Goal: Task Accomplishment & Management: Complete application form

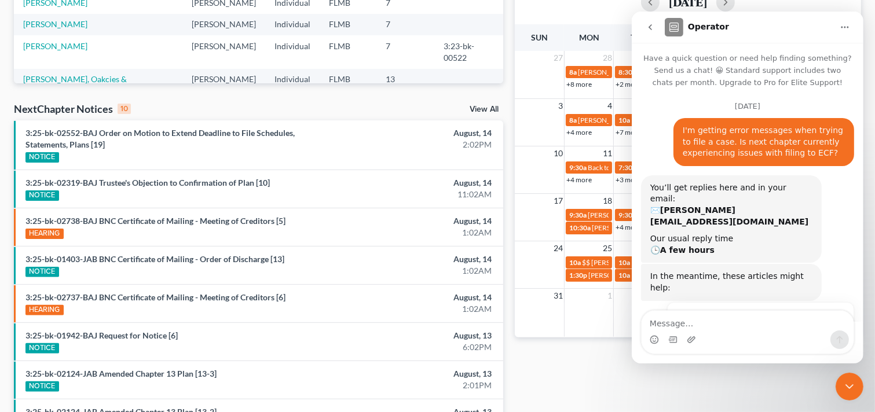
scroll to position [1, 0]
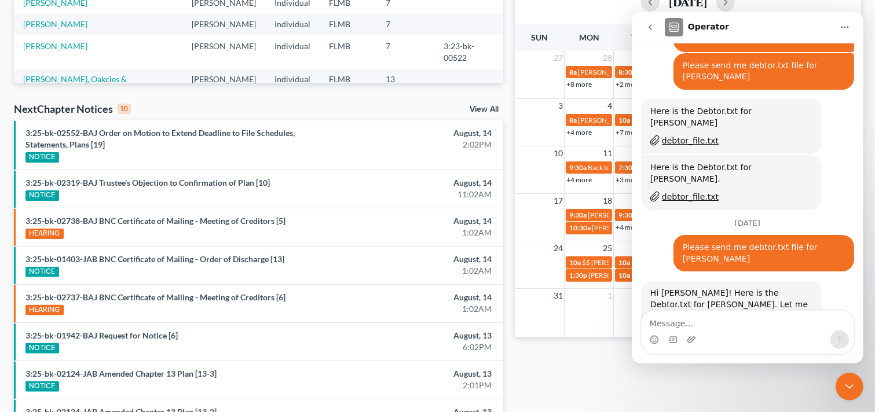
click at [588, 376] on div "Monthly Progress Bankruptcy Bankruptcy August 2025 July 2025 June 2025 May 2025…" at bounding box center [688, 157] width 358 height 749
click at [845, 384] on icon "Close Intercom Messenger" at bounding box center [849, 386] width 8 height 5
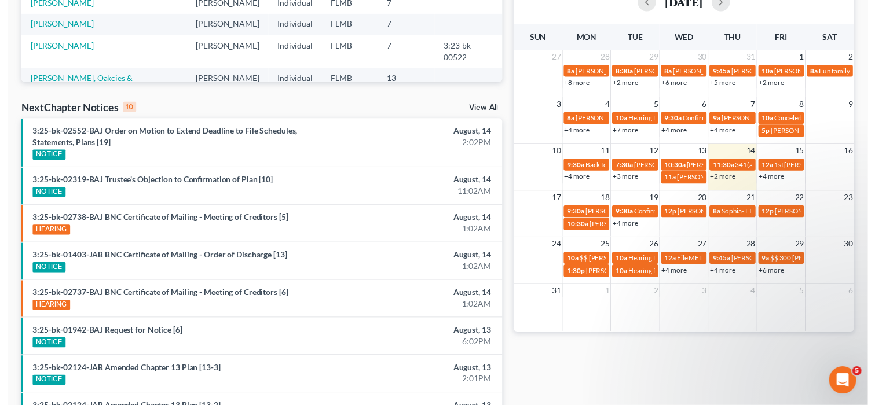
scroll to position [10830, 0]
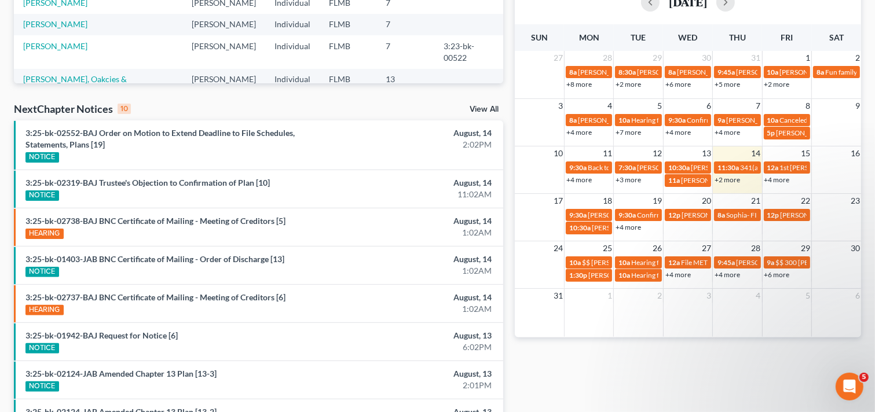
click at [779, 178] on link "+4 more" at bounding box center [777, 179] width 25 height 9
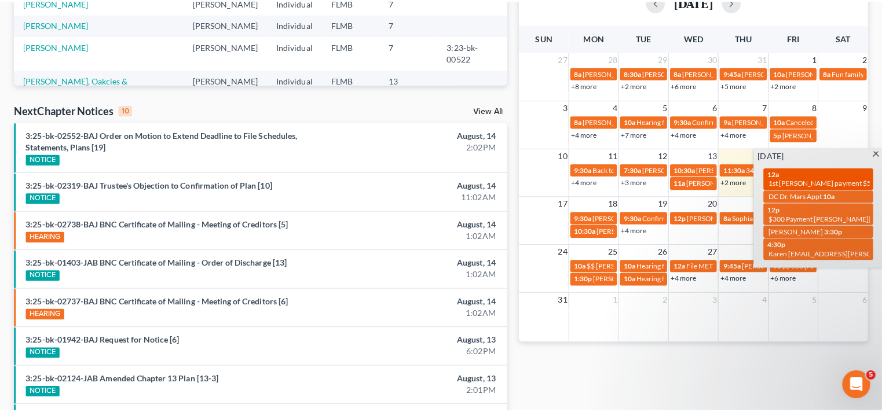
scroll to position [10837, 0]
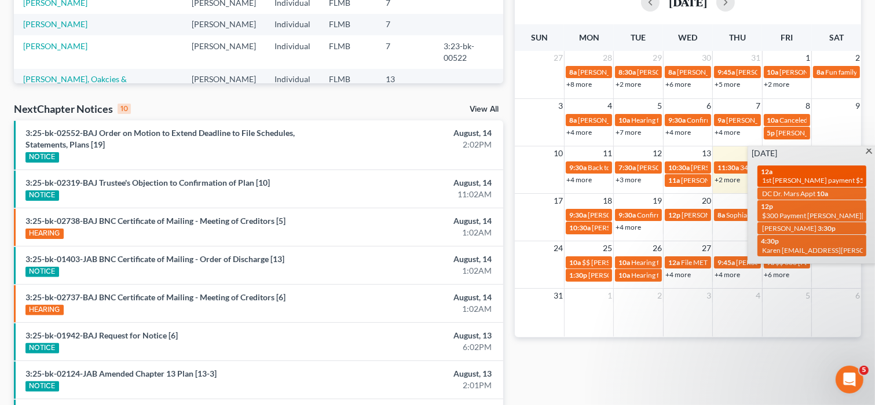
click at [797, 178] on span "1st [PERSON_NAME] payment $500.00" at bounding box center [822, 180] width 120 height 9
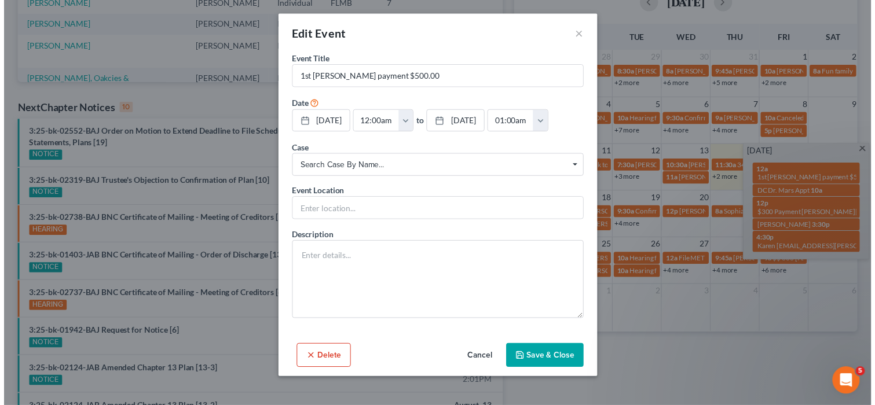
scroll to position [10830, 0]
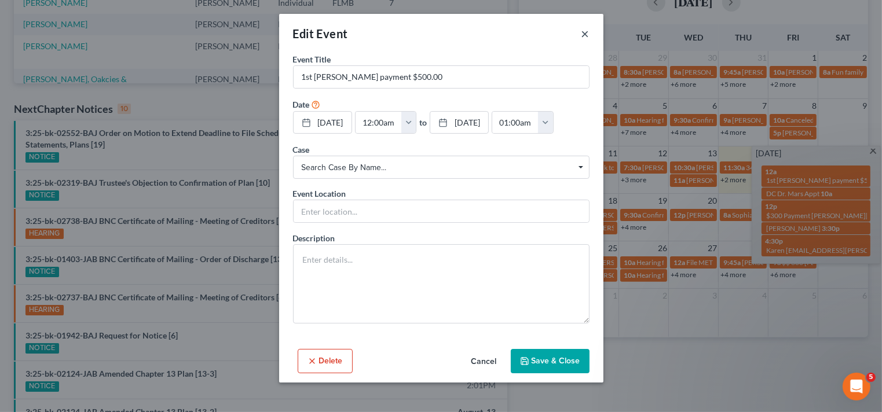
click at [588, 34] on button "×" at bounding box center [585, 34] width 8 height 14
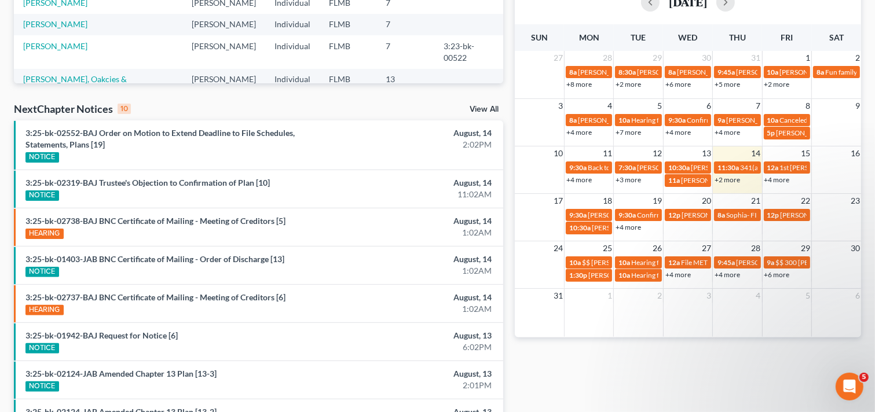
click at [660, 381] on div "Monthly Progress Bankruptcy Bankruptcy August 2025 July 2025 June 2025 May 2025…" at bounding box center [688, 157] width 358 height 749
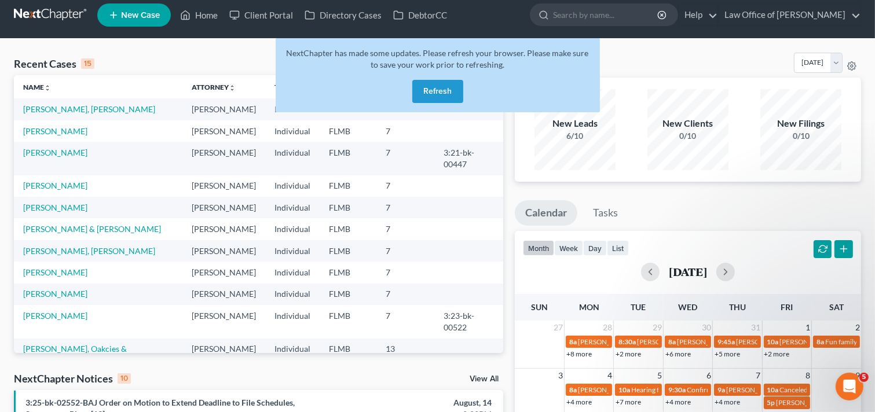
scroll to position [0, 0]
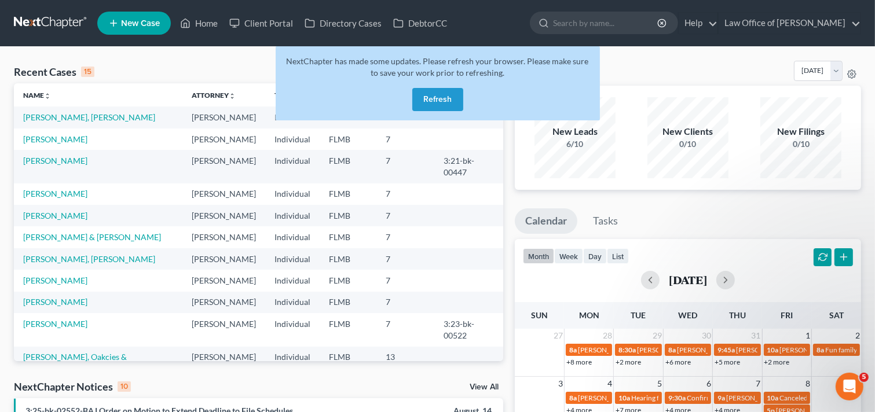
click at [451, 92] on button "Refresh" at bounding box center [437, 99] width 51 height 23
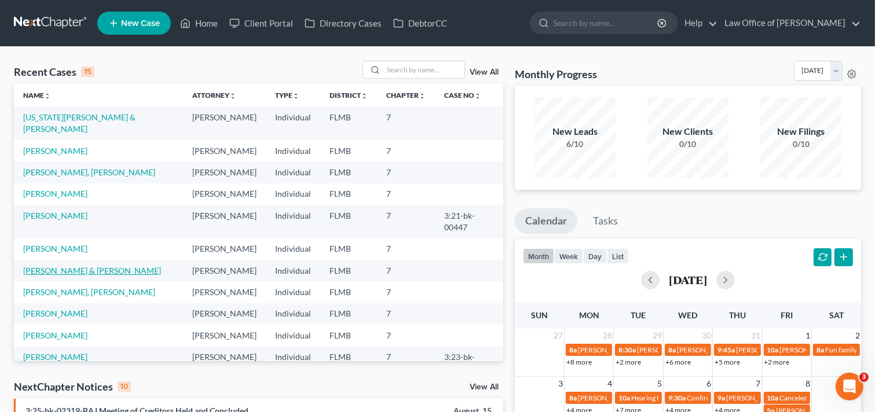
click at [47, 266] on link "[PERSON_NAME] & [PERSON_NAME]" at bounding box center [92, 271] width 138 height 10
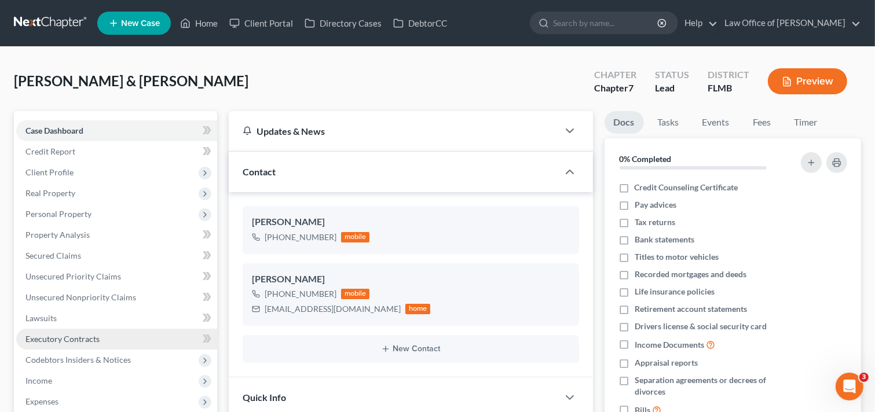
scroll to position [267, 0]
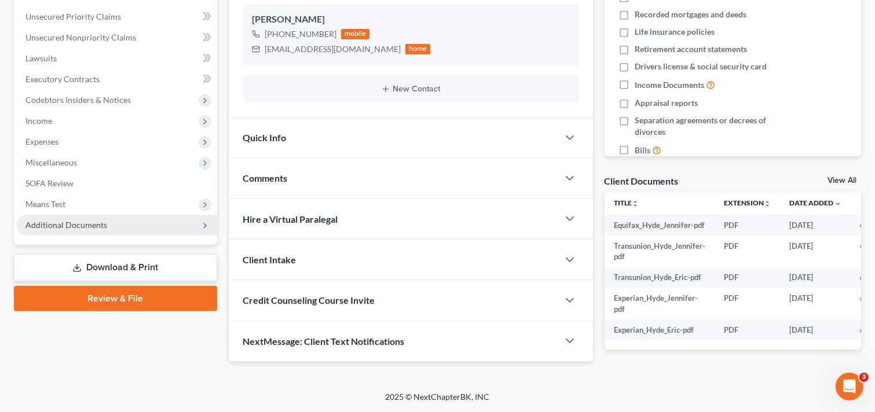
click at [75, 220] on span "Additional Documents" at bounding box center [66, 225] width 82 height 10
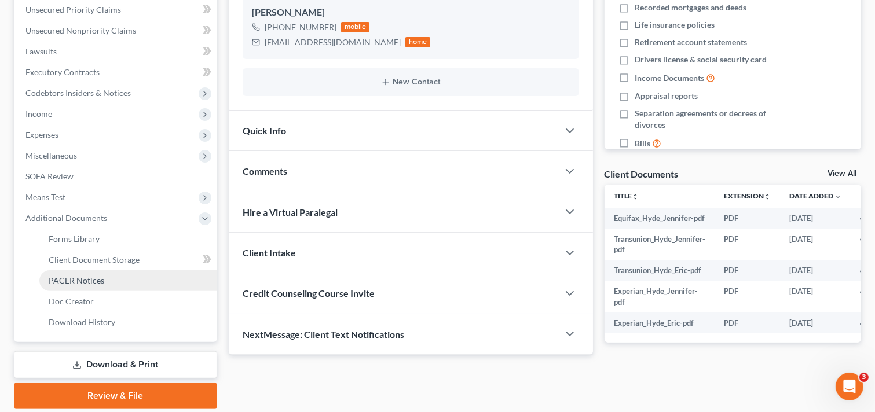
click at [81, 271] on link "PACER Notices" at bounding box center [128, 280] width 178 height 21
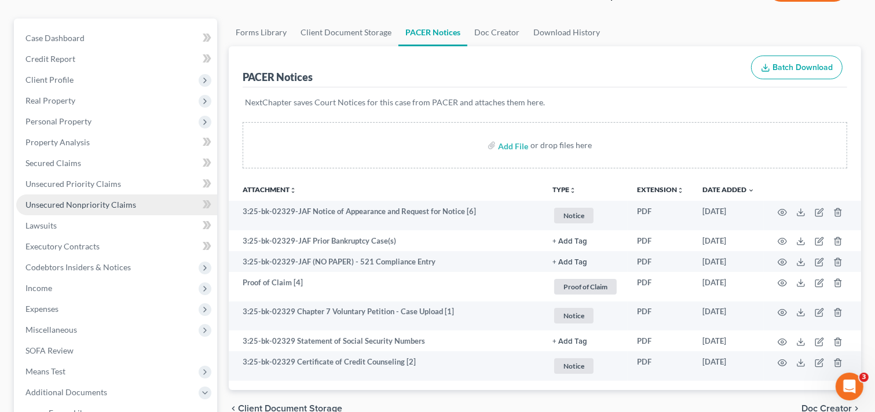
click at [107, 203] on span "Unsecured Nonpriority Claims" at bounding box center [80, 205] width 111 height 10
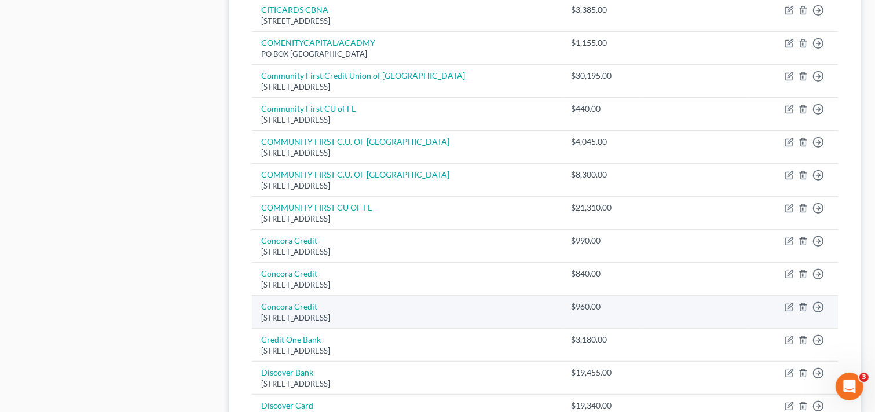
scroll to position [834, 0]
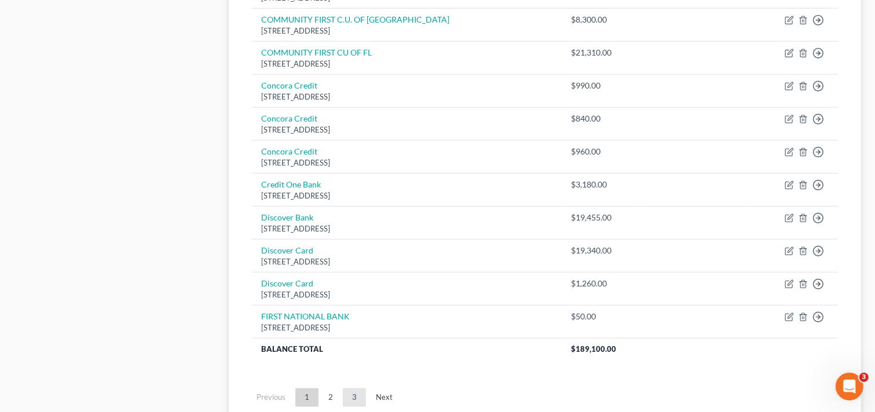
click at [358, 400] on link "3" at bounding box center [354, 398] width 23 height 19
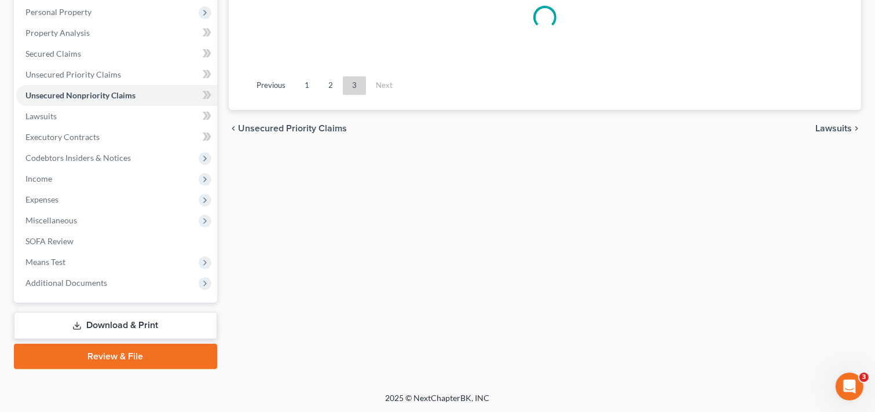
scroll to position [0, 0]
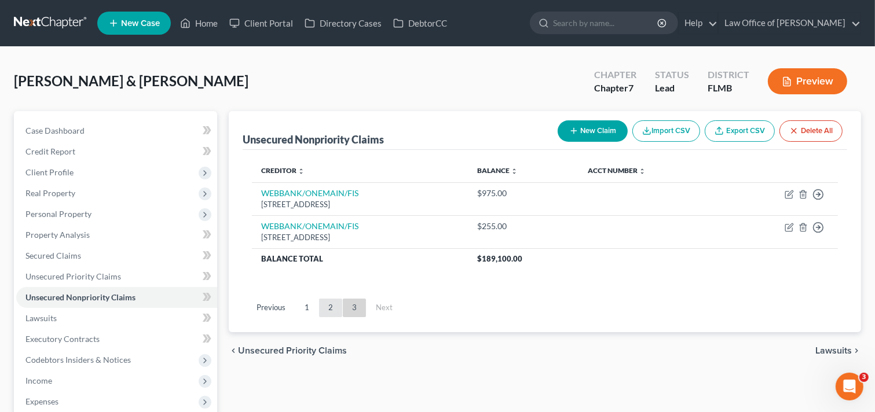
click at [334, 305] on link "2" at bounding box center [330, 308] width 23 height 19
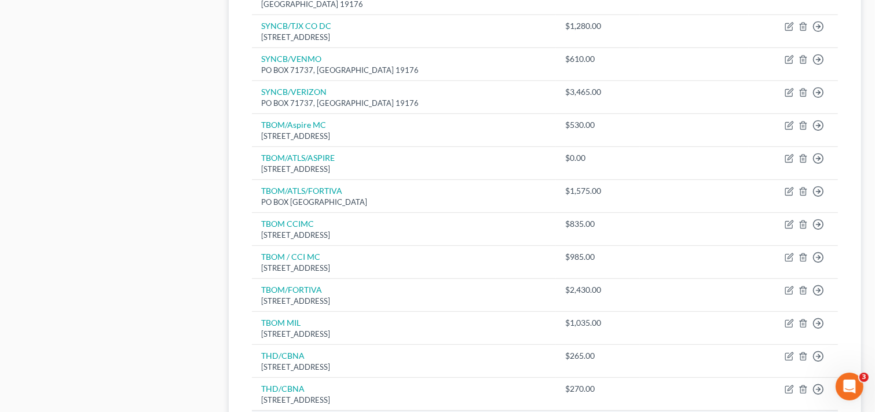
scroll to position [834, 0]
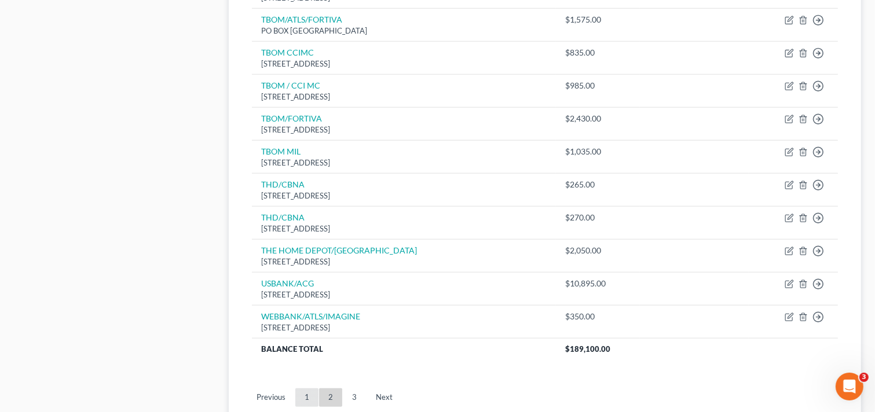
click at [311, 389] on link "1" at bounding box center [306, 398] width 23 height 19
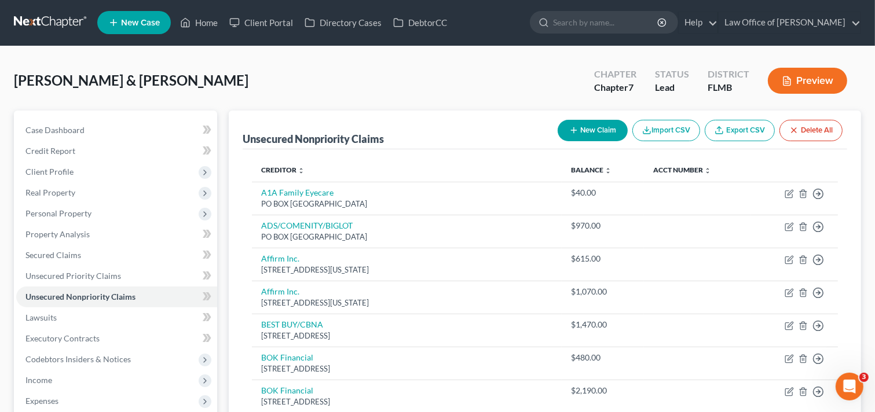
scroll to position [0, 0]
click at [41, 20] on link at bounding box center [51, 23] width 74 height 21
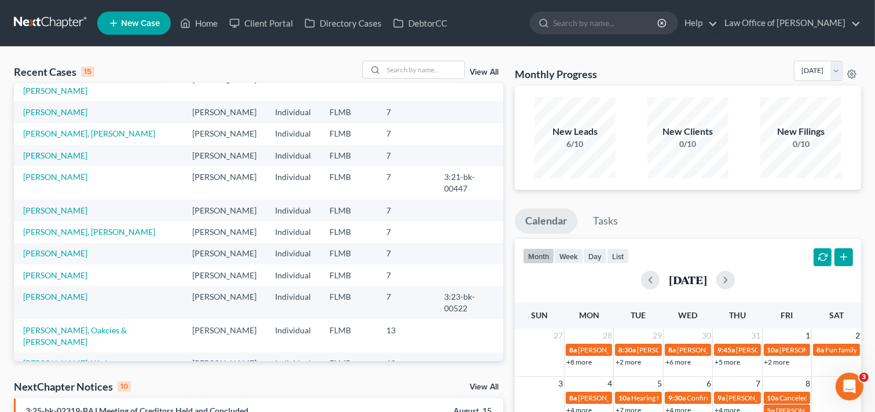
scroll to position [79, 0]
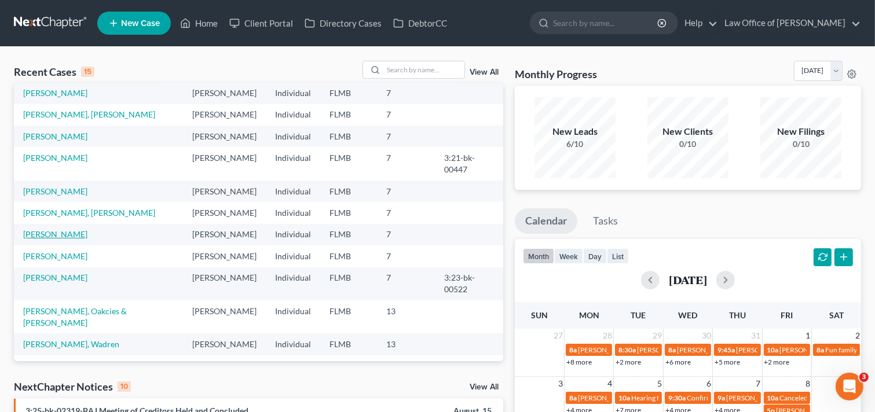
click at [67, 229] on link "Bartlett, Danielle" at bounding box center [55, 234] width 64 height 10
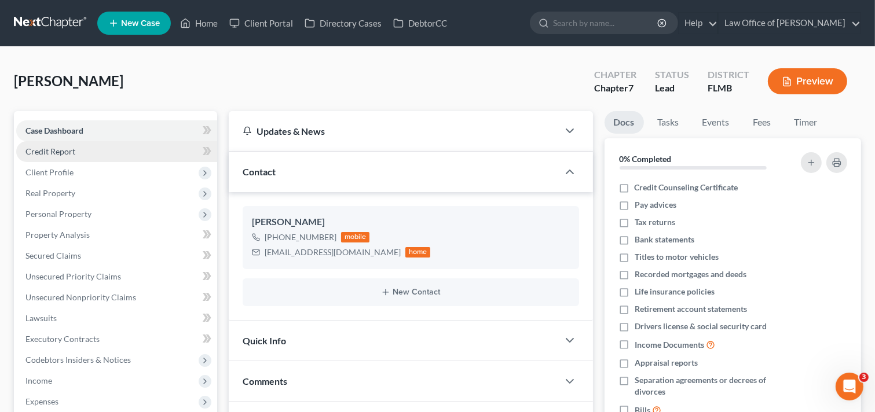
click at [74, 148] on span "Credit Report" at bounding box center [50, 152] width 50 height 10
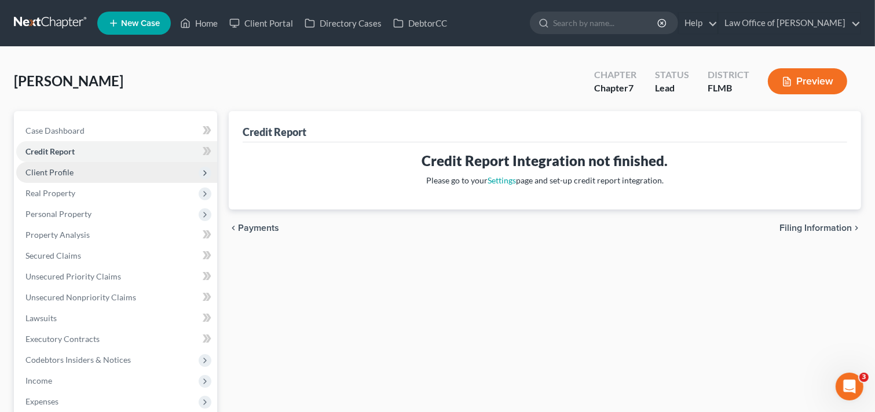
click at [74, 173] on span "Client Profile" at bounding box center [116, 172] width 201 height 21
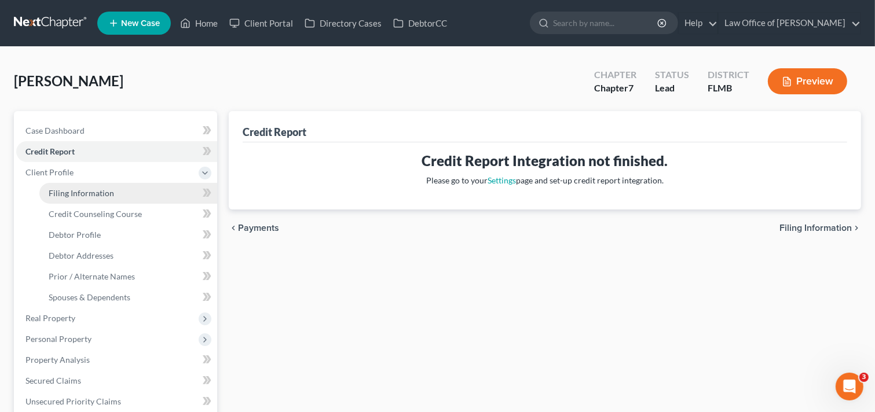
click at [86, 188] on span "Filing Information" at bounding box center [81, 193] width 65 height 10
select select "1"
select select "0"
select select "9"
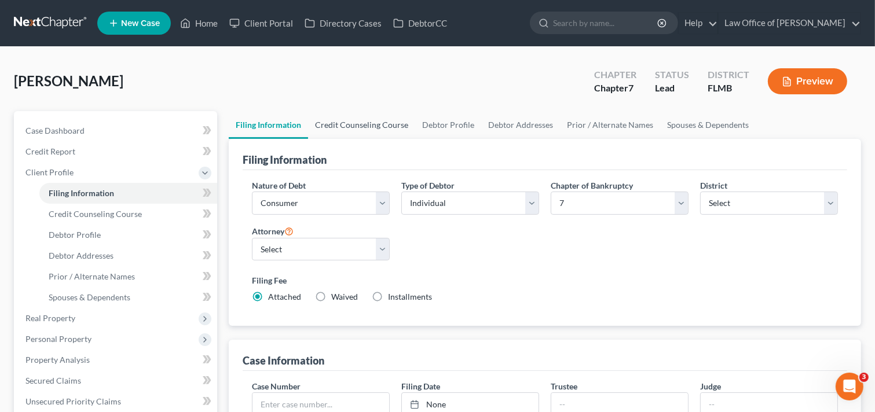
click at [378, 123] on link "Credit Counseling Course" at bounding box center [361, 125] width 107 height 28
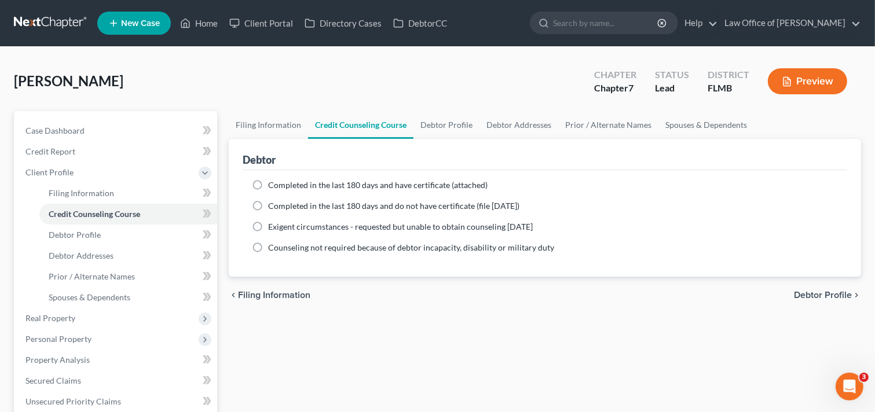
click at [417, 184] on span "Completed in the last 180 days and have certificate (attached)" at bounding box center [378, 185] width 220 height 10
click at [280, 184] on input "Completed in the last 180 days and have certificate (attached)" at bounding box center [277, 184] width 8 height 8
radio input "true"
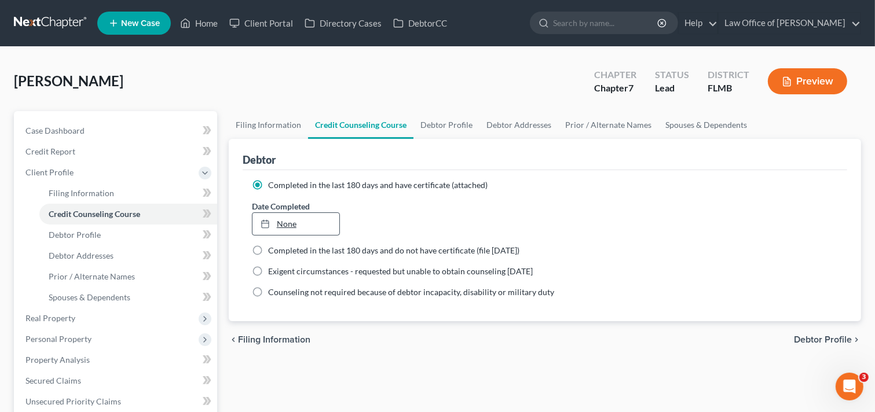
click at [317, 218] on link "None" at bounding box center [296, 224] width 87 height 22
type input "8/15/2025"
click at [442, 126] on link "Debtor Profile" at bounding box center [447, 125] width 66 height 28
select select "0"
select select "1"
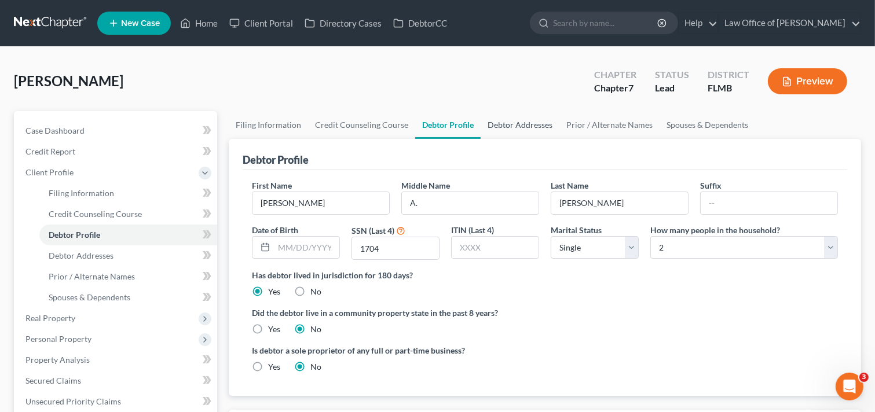
click at [506, 125] on link "Debtor Addresses" at bounding box center [520, 125] width 79 height 28
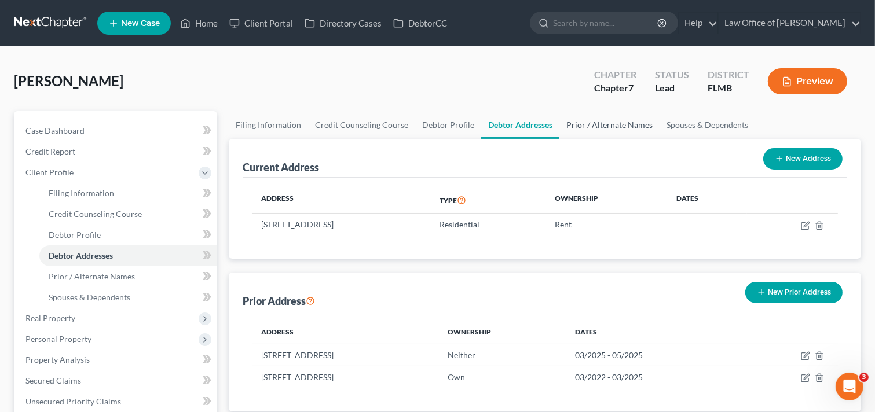
click at [610, 129] on link "Prior / Alternate Names" at bounding box center [609, 125] width 100 height 28
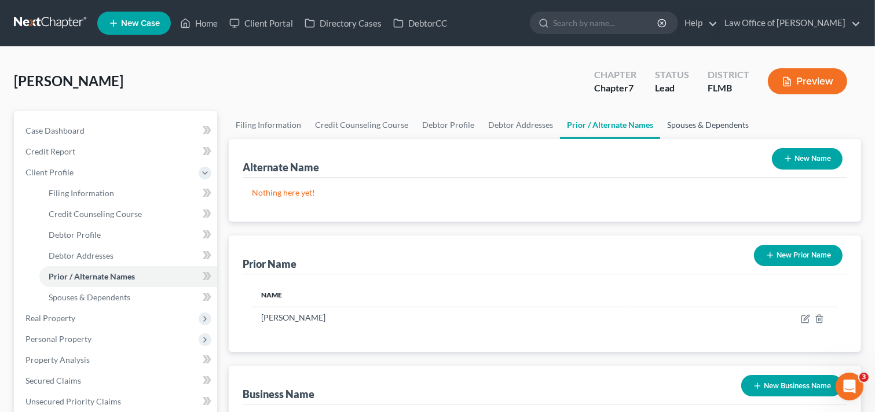
click at [702, 119] on link "Spouses & Dependents" at bounding box center [708, 125] width 96 height 28
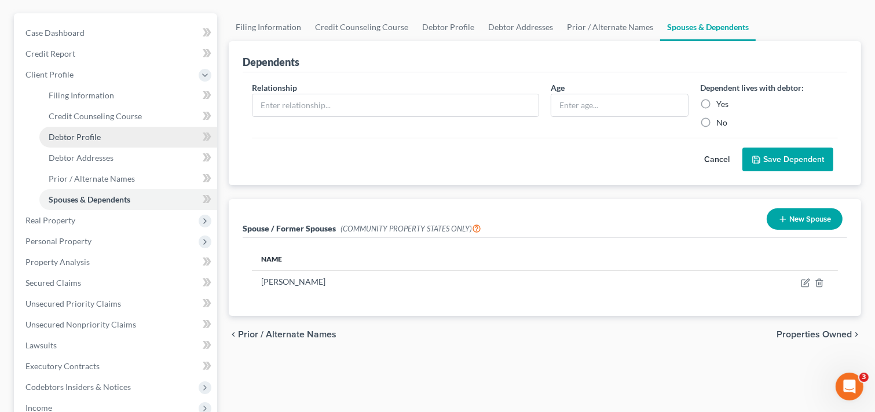
scroll to position [93, 0]
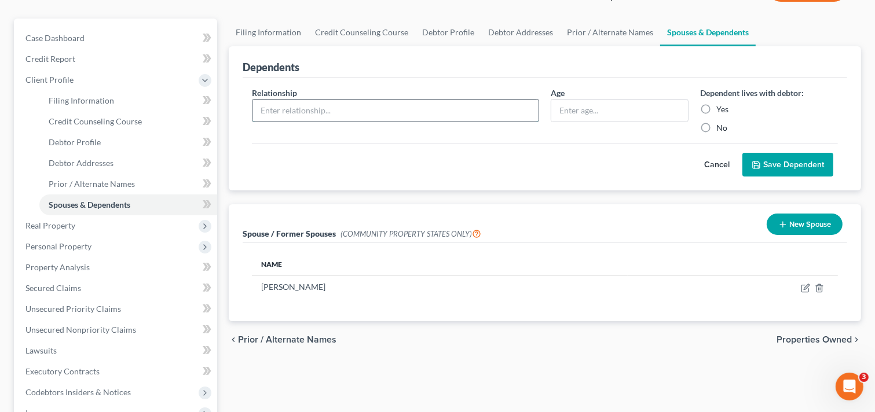
click at [432, 105] on input "text" at bounding box center [396, 111] width 286 height 22
type input "Child"
click at [799, 106] on div "Yes" at bounding box center [769, 110] width 138 height 12
click at [716, 107] on label "Yes" at bounding box center [722, 110] width 12 height 12
click at [721, 107] on input "Yes" at bounding box center [725, 108] width 8 height 8
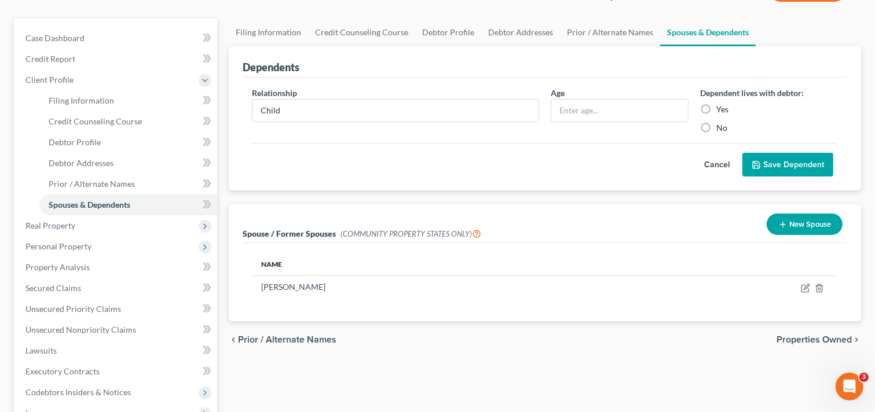
radio input "true"
click at [788, 161] on button "Save Dependent" at bounding box center [787, 165] width 91 height 24
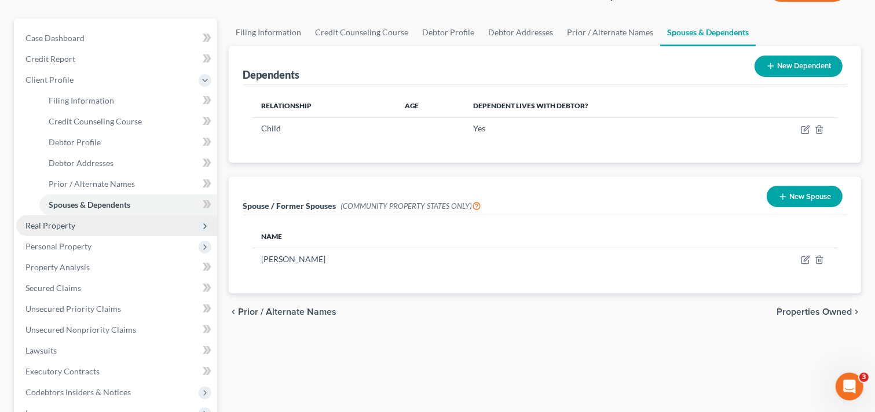
click at [92, 223] on span "Real Property" at bounding box center [116, 225] width 201 height 21
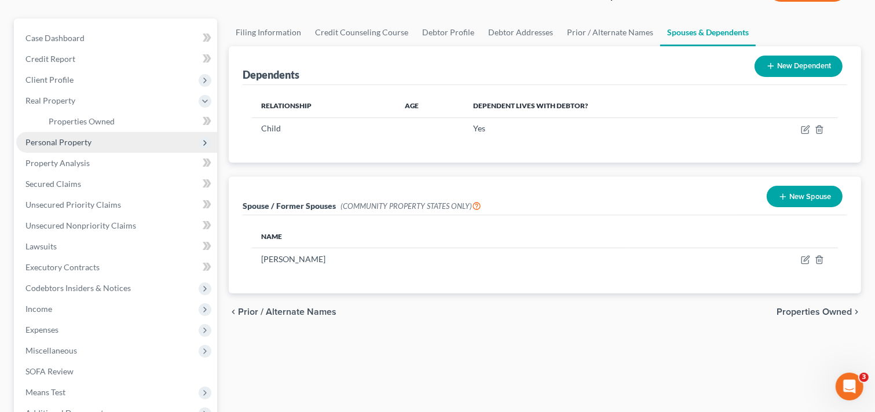
click at [67, 144] on span "Personal Property" at bounding box center [58, 142] width 66 height 10
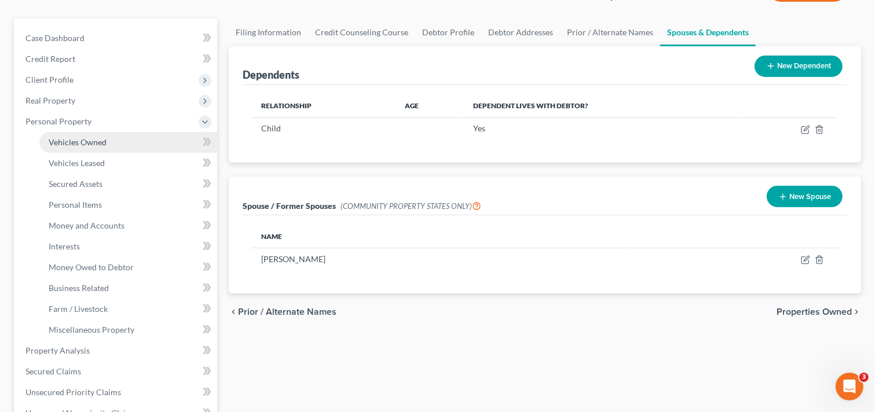
click at [68, 146] on span "Vehicles Owned" at bounding box center [78, 142] width 58 height 10
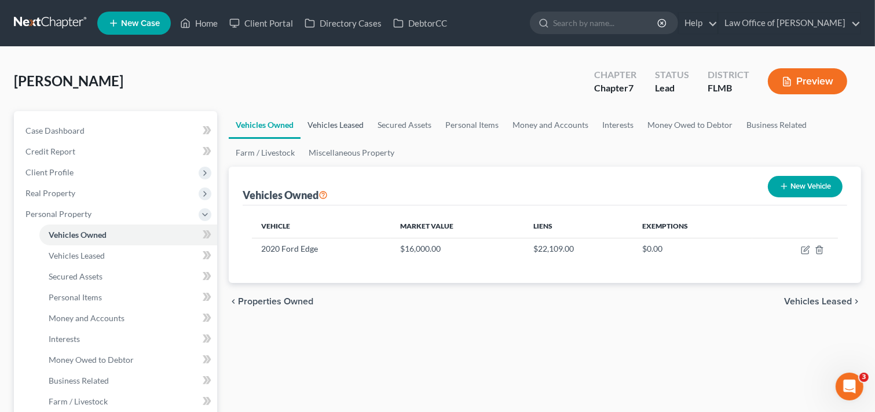
click at [343, 120] on link "Vehicles Leased" at bounding box center [336, 125] width 70 height 28
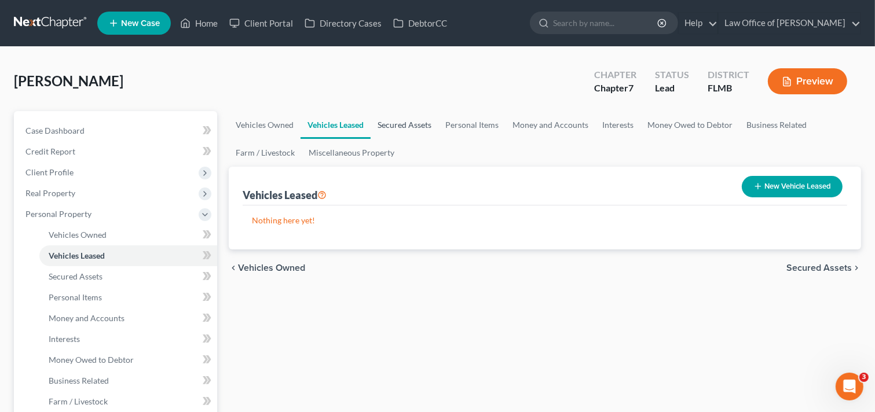
click at [422, 125] on link "Secured Assets" at bounding box center [405, 125] width 68 height 28
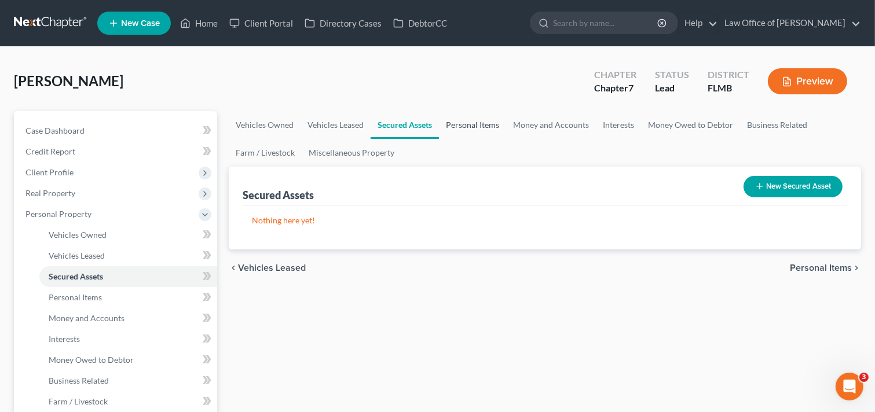
click at [485, 125] on link "Personal Items" at bounding box center [472, 125] width 67 height 28
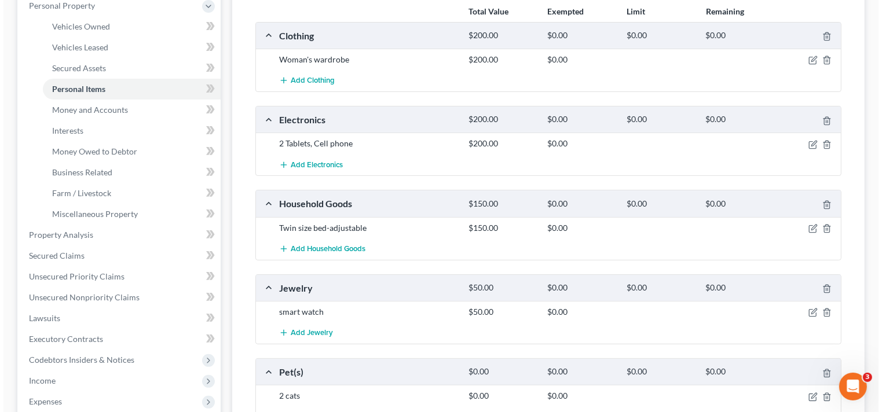
scroll to position [40, 0]
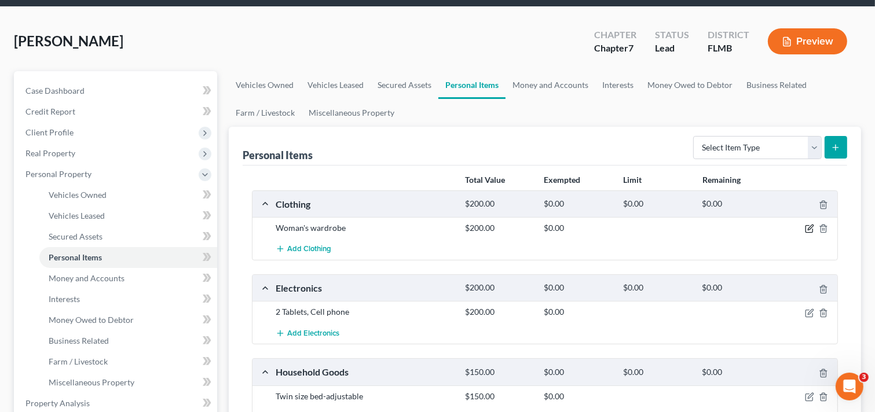
click at [811, 227] on icon "button" at bounding box center [810, 227] width 5 height 5
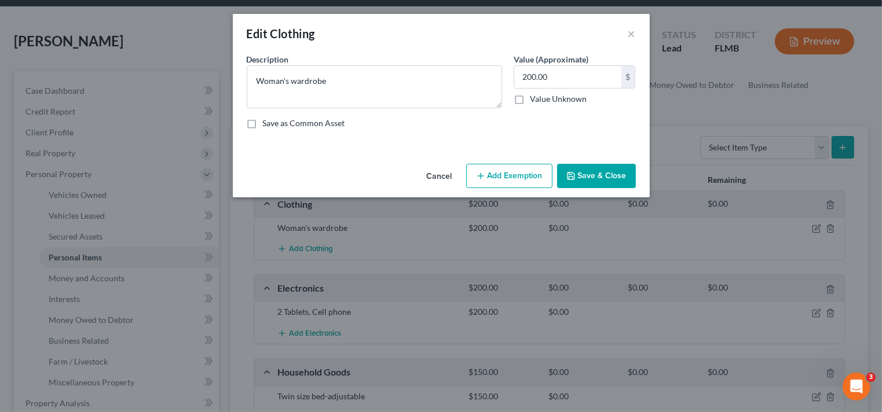
click at [493, 176] on button "Add Exemption" at bounding box center [509, 176] width 86 height 24
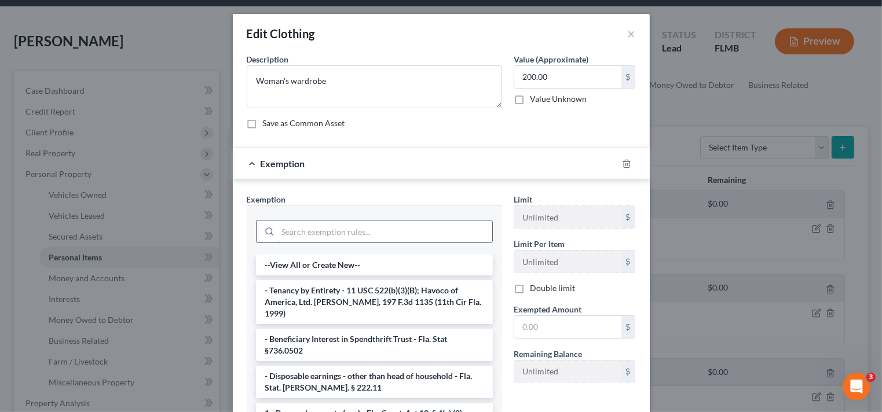
click at [393, 236] on input "search" at bounding box center [385, 232] width 214 height 22
click at [375, 403] on li "1 - Personal property (any) - Fla. Const. Art.10, § 4(a) (2)" at bounding box center [374, 413] width 237 height 21
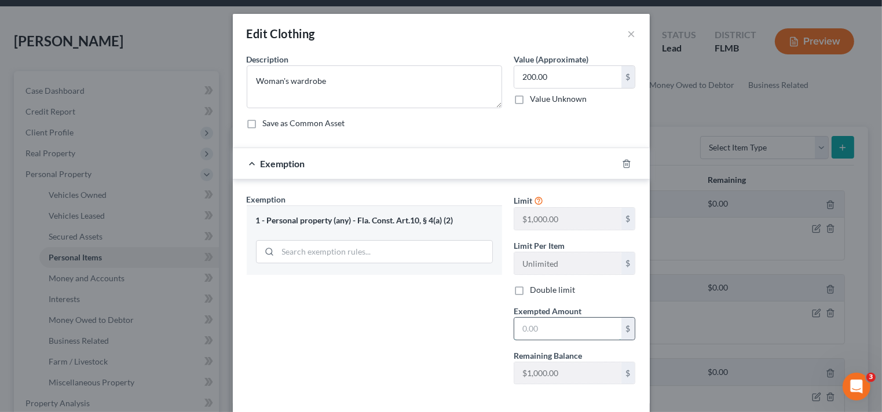
click at [550, 319] on input "text" at bounding box center [567, 329] width 107 height 22
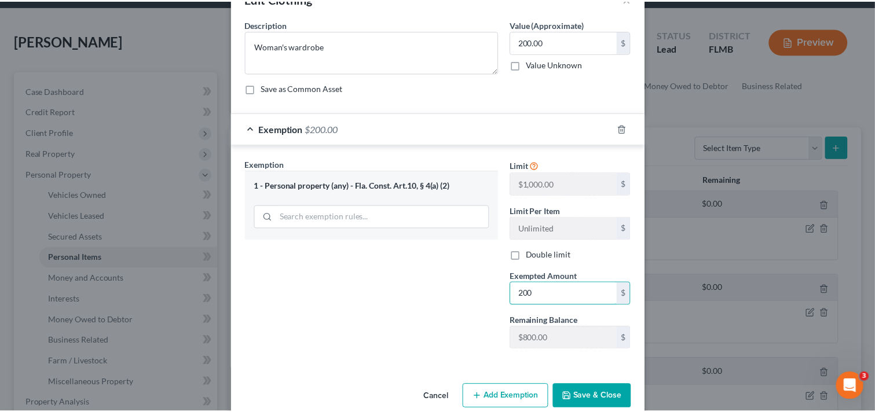
scroll to position [53, 0]
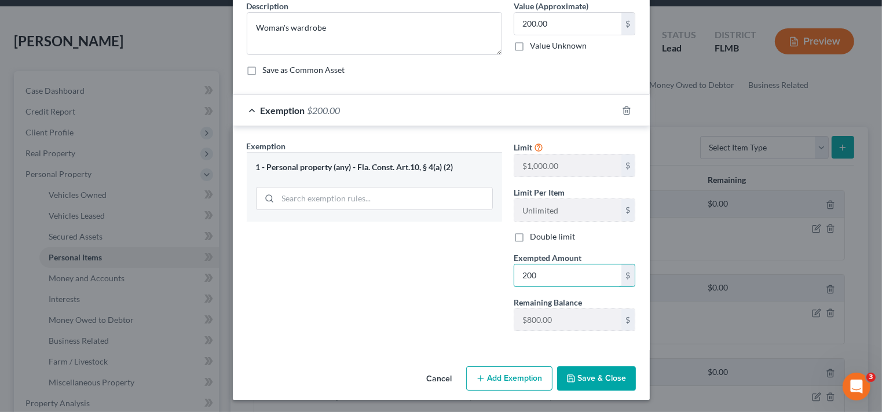
type input "200"
click at [612, 387] on button "Save & Close" at bounding box center [596, 379] width 79 height 24
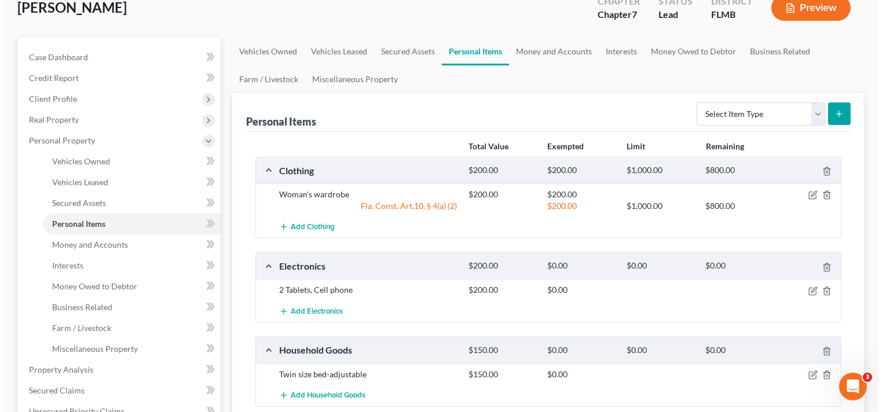
scroll to position [179, 0]
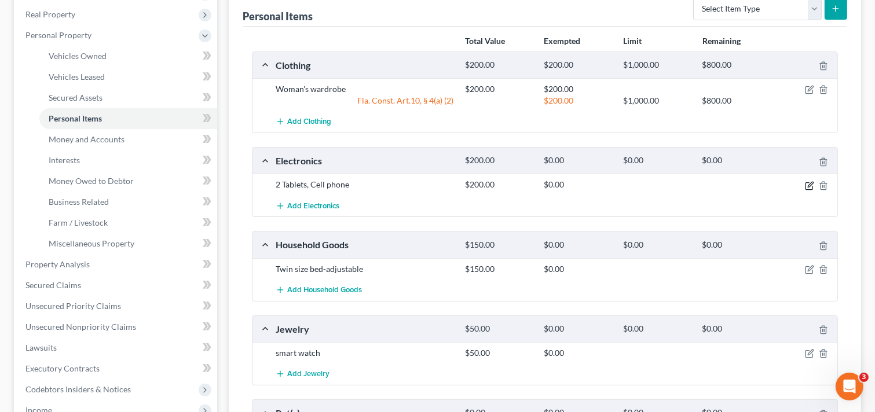
click at [810, 185] on icon "button" at bounding box center [810, 184] width 5 height 5
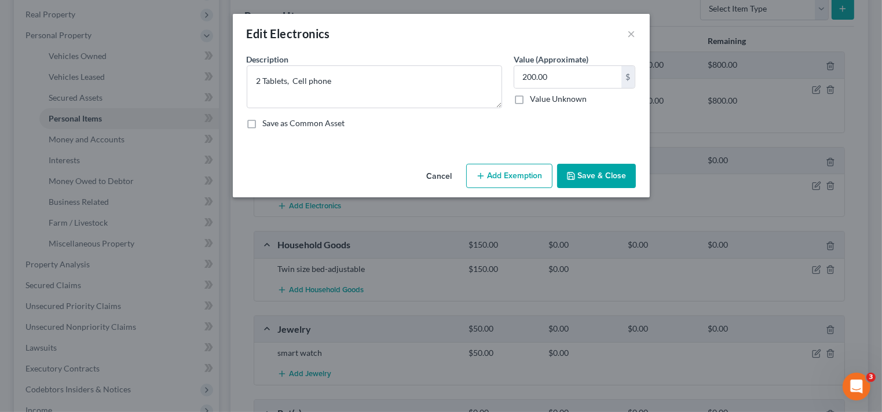
click at [503, 173] on button "Add Exemption" at bounding box center [509, 176] width 86 height 24
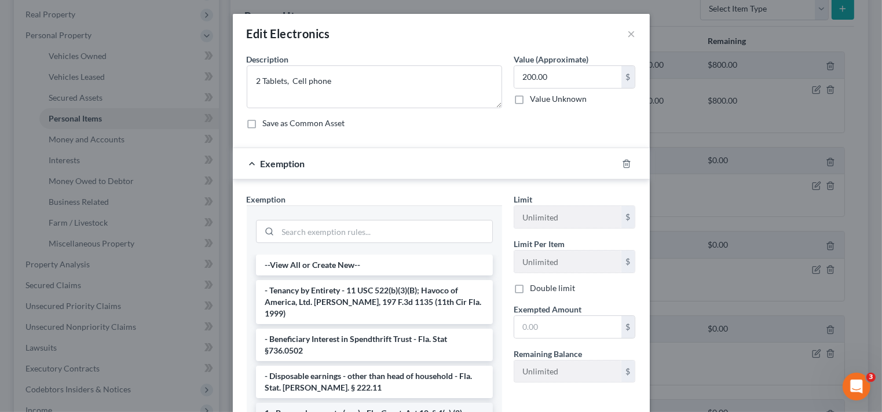
click at [301, 404] on li "1 - Personal property (any) - Fla. Const. Art.10, § 4(a) (2)" at bounding box center [374, 413] width 237 height 21
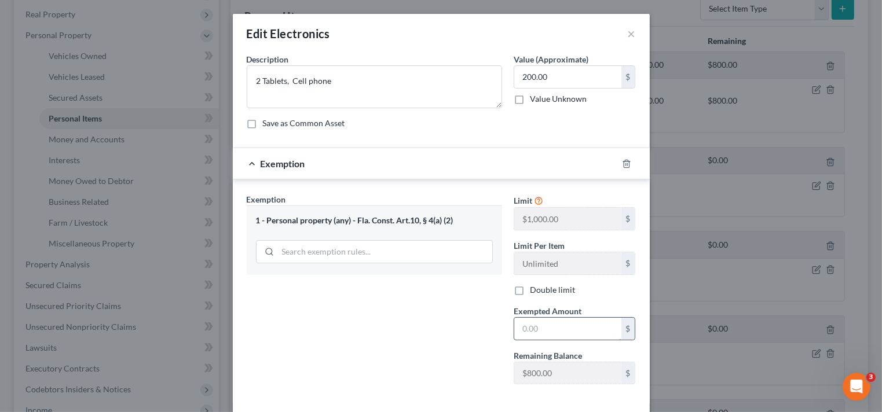
click at [558, 331] on input "text" at bounding box center [567, 329] width 107 height 22
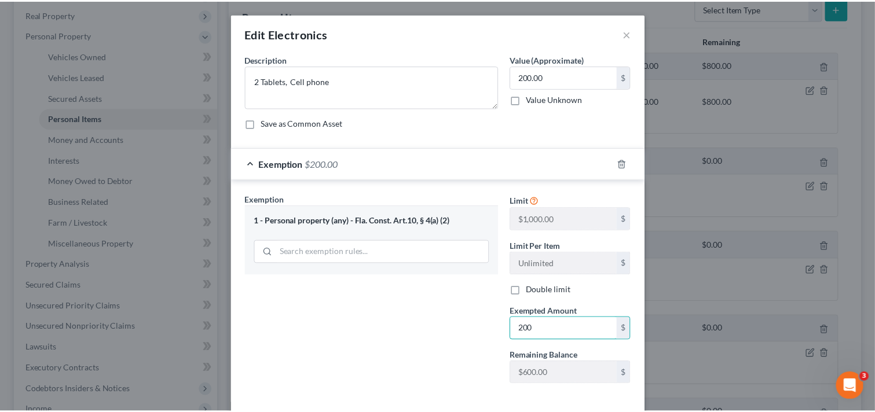
scroll to position [53, 0]
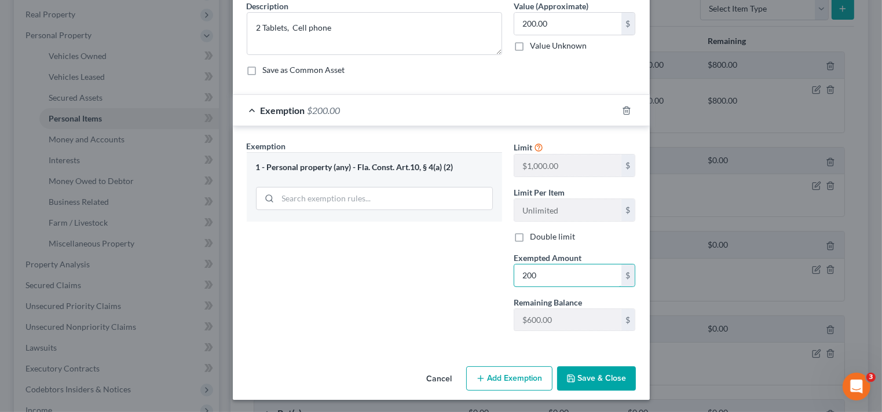
type input "200"
click at [601, 388] on button "Save & Close" at bounding box center [596, 379] width 79 height 24
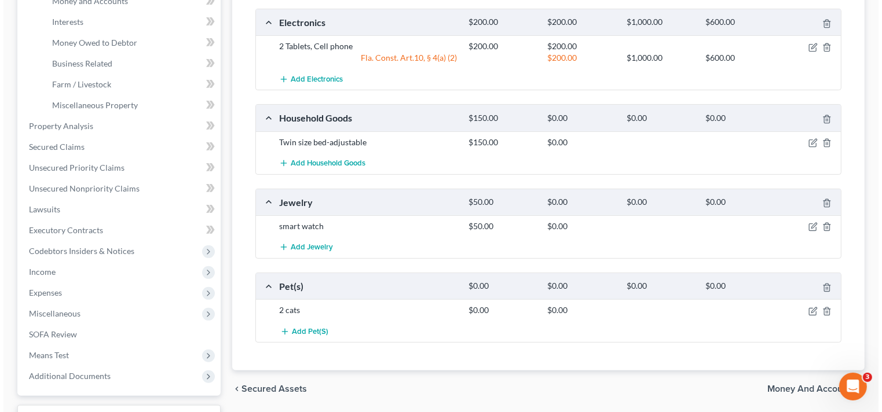
scroll to position [364, 0]
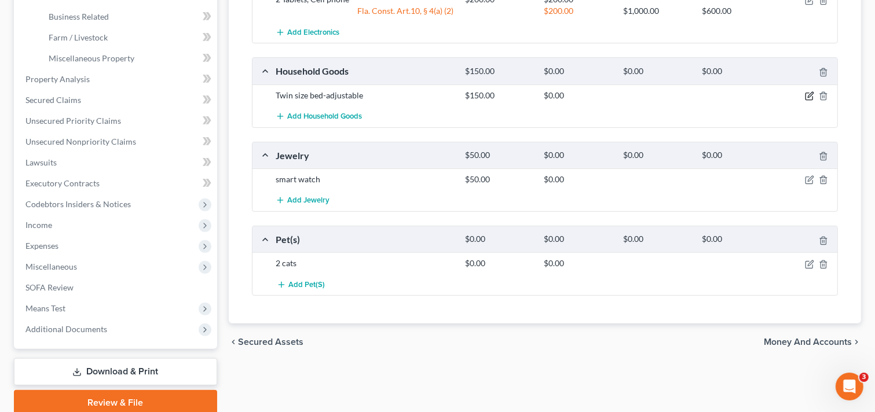
click at [811, 96] on icon "button" at bounding box center [809, 96] width 9 height 9
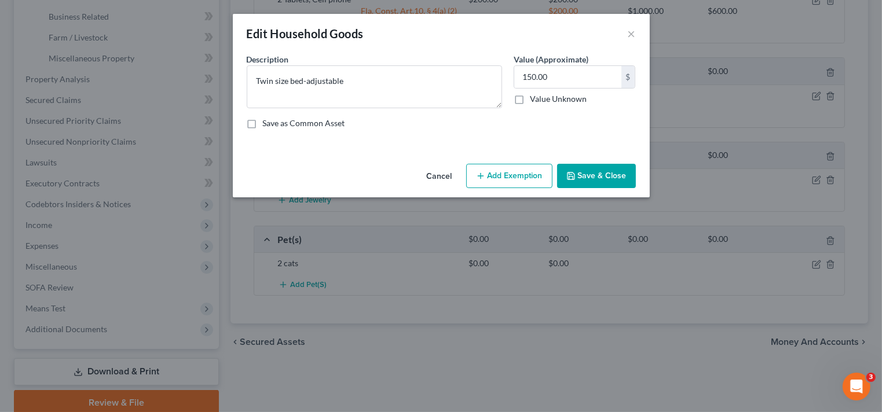
click at [537, 178] on button "Add Exemption" at bounding box center [509, 176] width 86 height 24
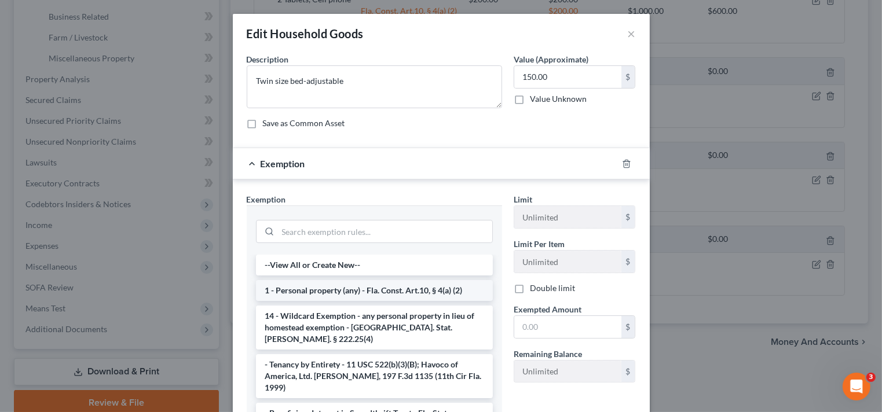
click at [311, 291] on li "1 - Personal property (any) - Fla. Const. Art.10, § 4(a) (2)" at bounding box center [374, 290] width 237 height 21
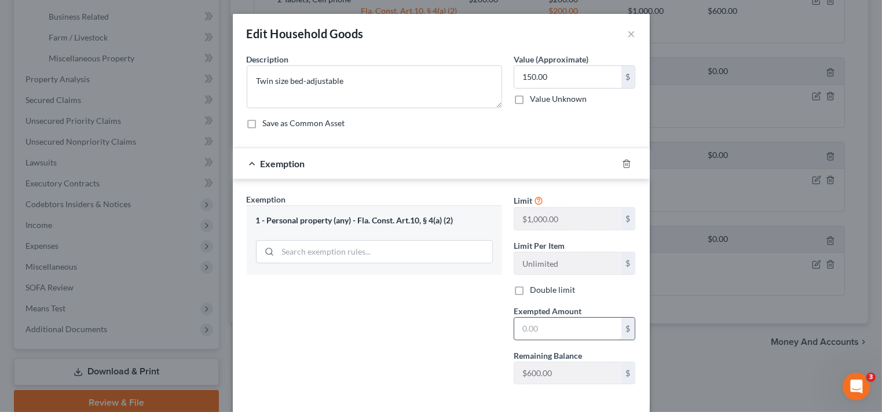
click at [553, 327] on input "text" at bounding box center [567, 329] width 107 height 22
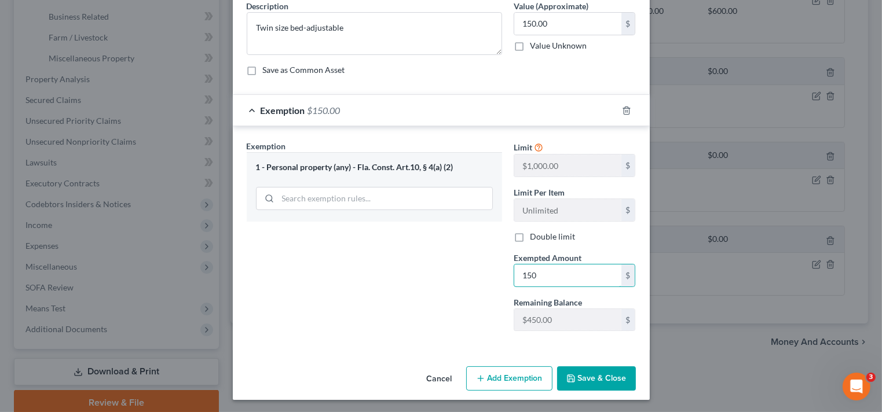
type input "150"
click at [598, 387] on button "Save & Close" at bounding box center [596, 379] width 79 height 24
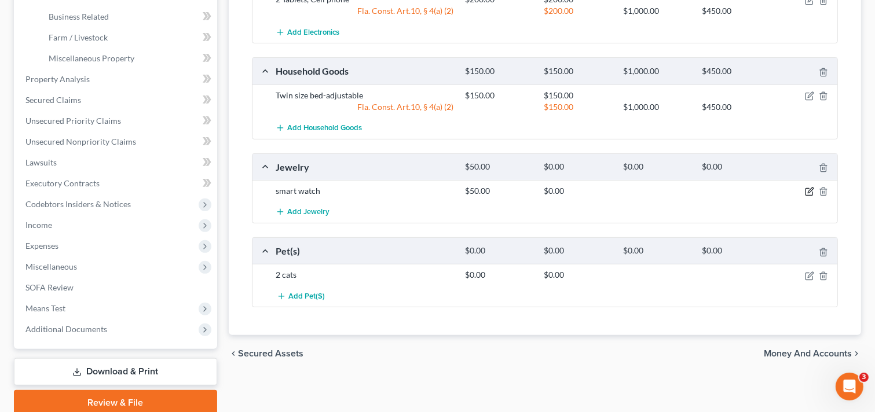
click at [807, 189] on icon "button" at bounding box center [809, 192] width 7 height 7
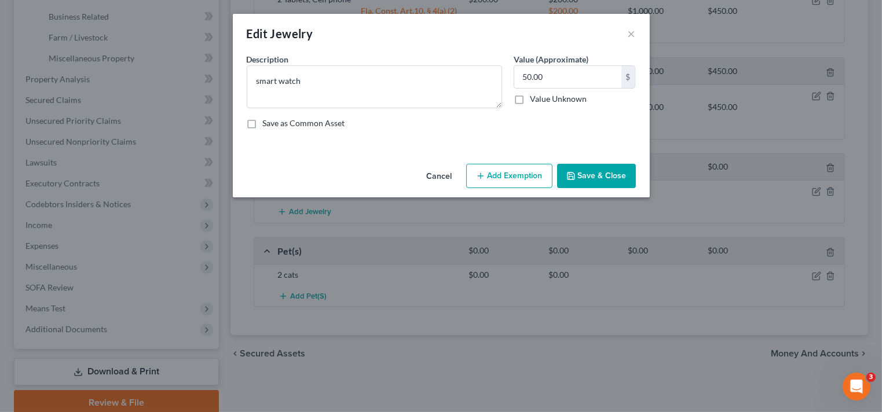
click at [536, 178] on button "Add Exemption" at bounding box center [509, 176] width 86 height 24
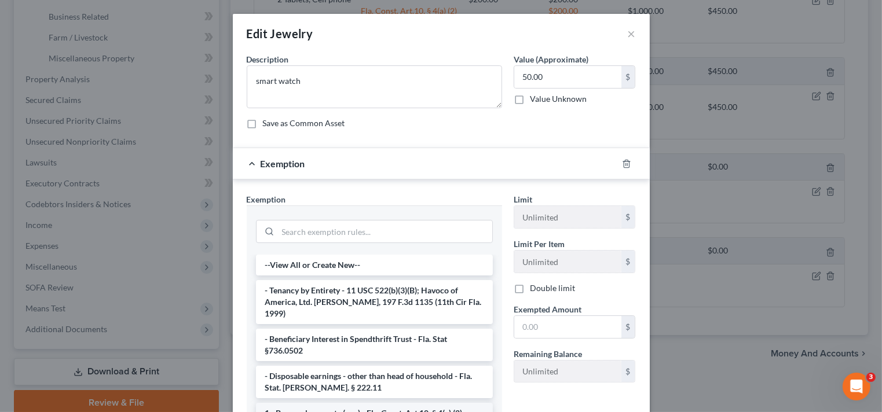
click at [368, 403] on li "1 - Personal property (any) - Fla. Const. Art.10, § 4(a) (2)" at bounding box center [374, 413] width 237 height 21
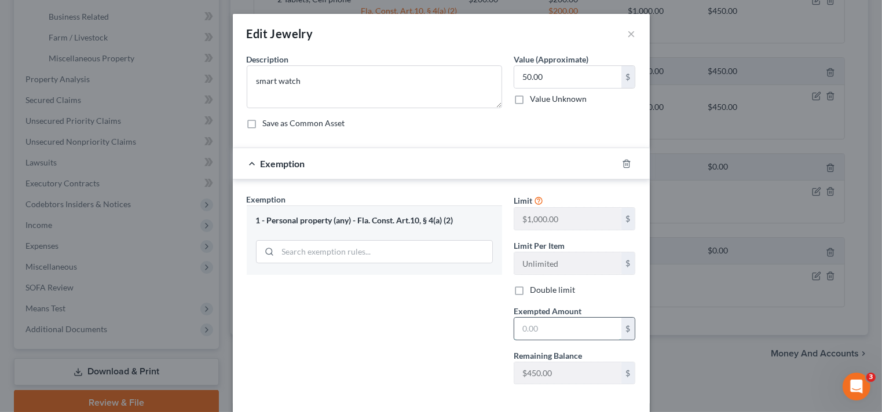
click at [545, 322] on input "text" at bounding box center [567, 329] width 107 height 22
type input "50"
click at [442, 328] on div "Exemption Set must be selected for CA. Exemption * 1 - Personal property (any) …" at bounding box center [374, 293] width 267 height 200
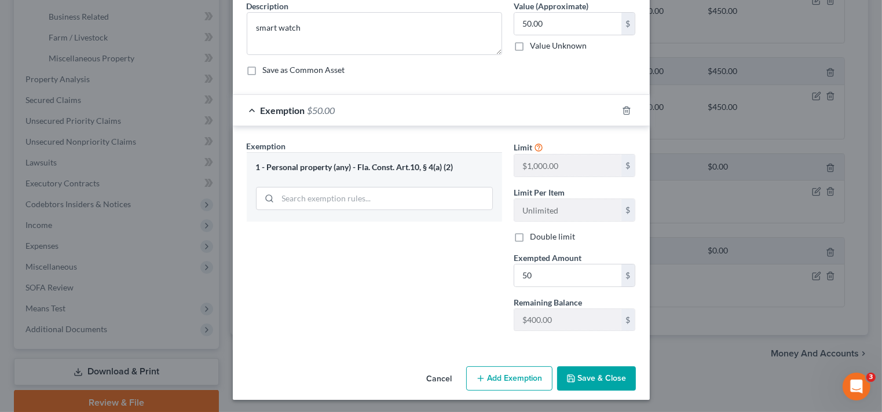
click at [613, 380] on button "Save & Close" at bounding box center [596, 379] width 79 height 24
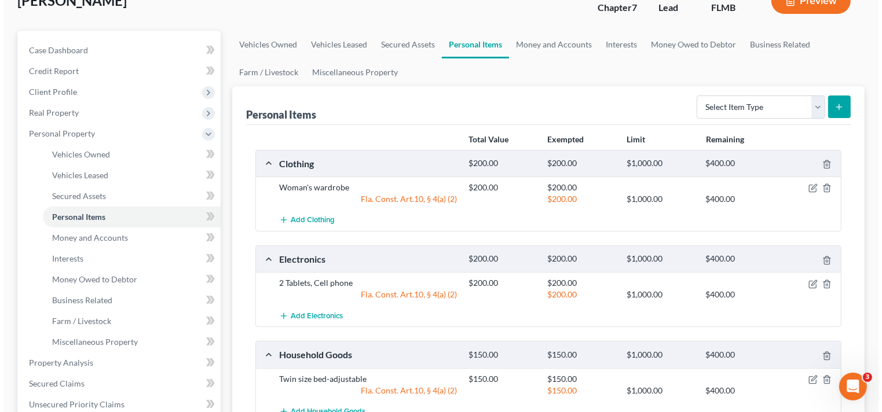
scroll to position [0, 0]
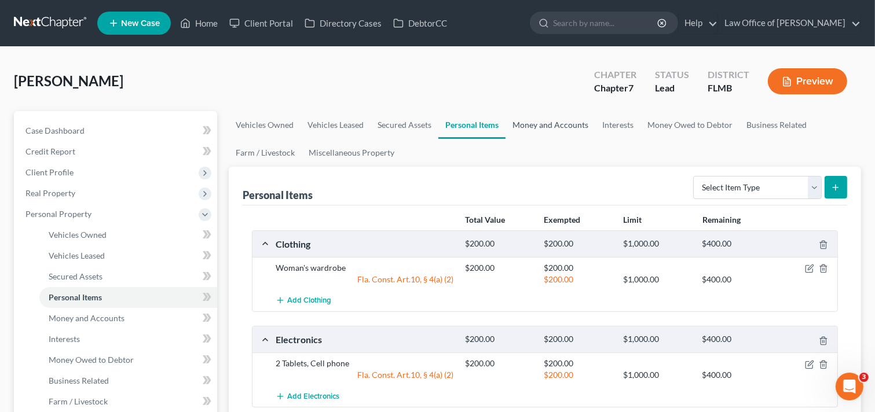
click at [569, 134] on link "Money and Accounts" at bounding box center [551, 125] width 90 height 28
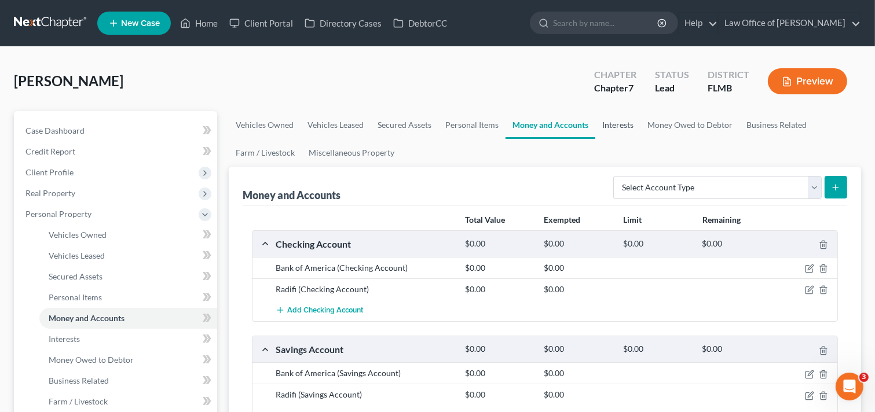
click at [621, 125] on link "Interests" at bounding box center [617, 125] width 45 height 28
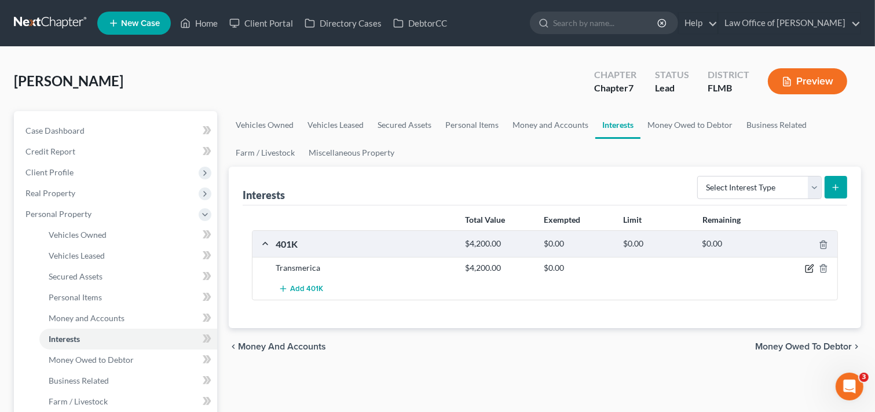
click at [807, 266] on icon "button" at bounding box center [809, 268] width 9 height 9
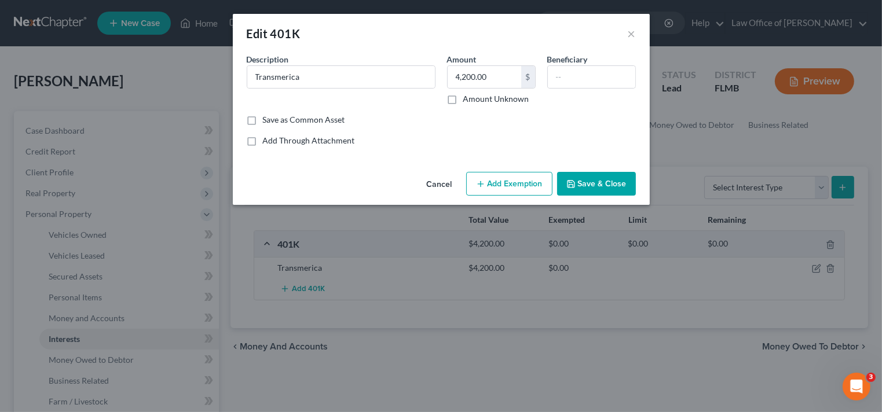
click at [518, 184] on button "Add Exemption" at bounding box center [509, 184] width 86 height 24
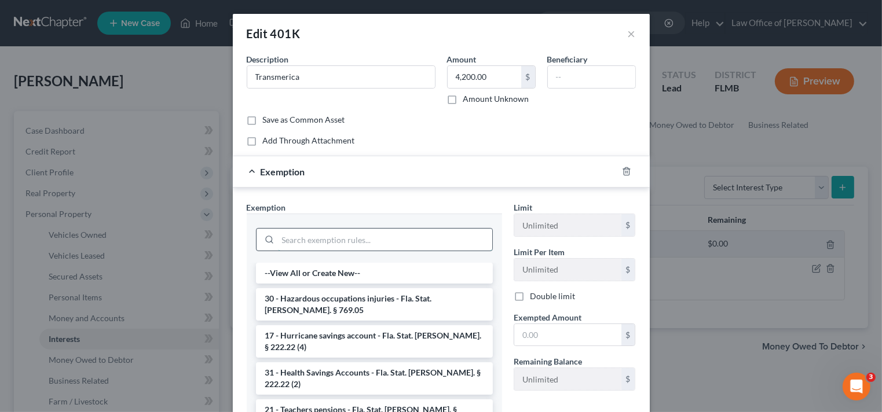
click at [320, 242] on input "search" at bounding box center [385, 240] width 214 height 22
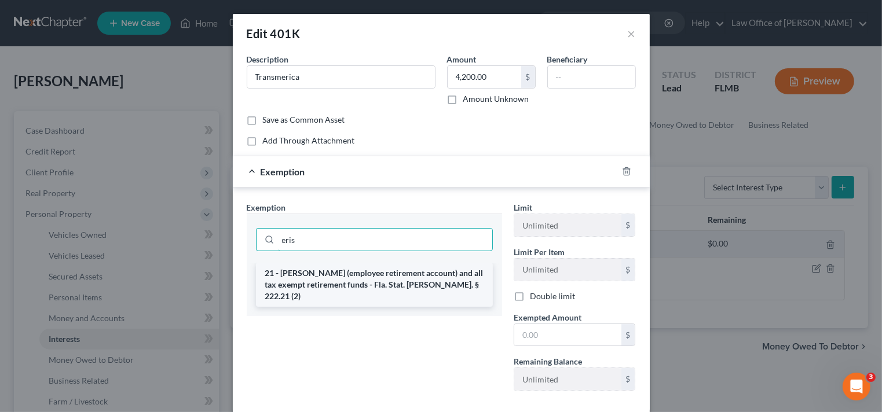
type input "eris"
click at [366, 279] on li "21 - ERISA (employee retirement account) and all tax exempt retirement funds - …" at bounding box center [374, 285] width 237 height 44
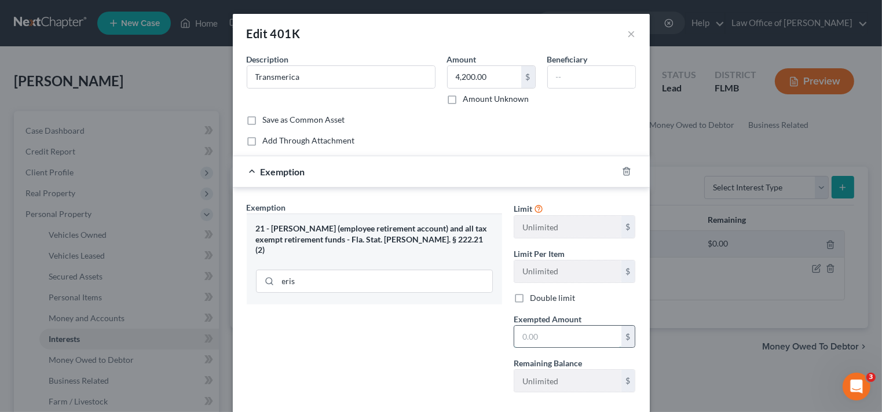
click at [570, 336] on input "text" at bounding box center [567, 337] width 107 height 22
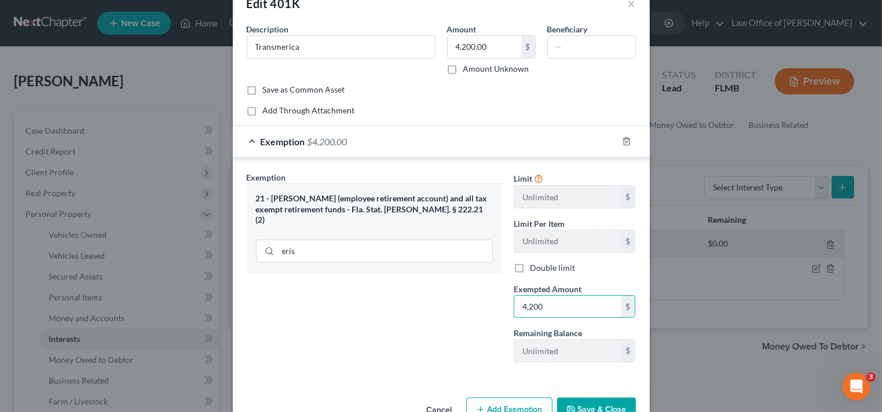
scroll to position [61, 0]
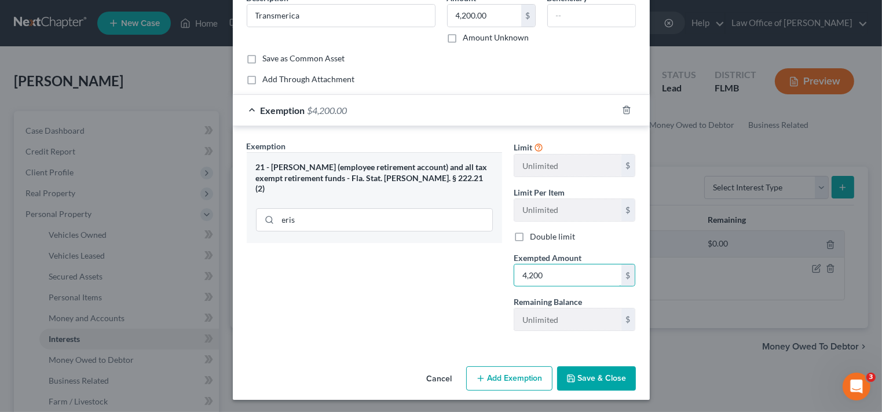
type input "4,200"
click at [572, 376] on icon "button" at bounding box center [570, 378] width 9 height 9
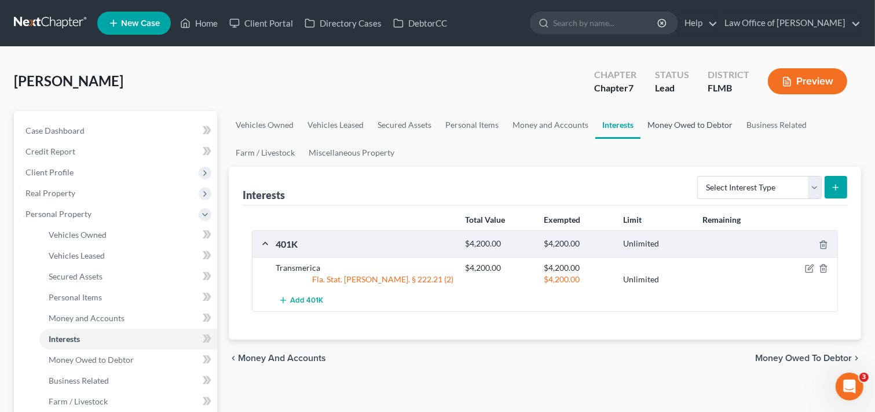
click at [664, 120] on link "Money Owed to Debtor" at bounding box center [690, 125] width 99 height 28
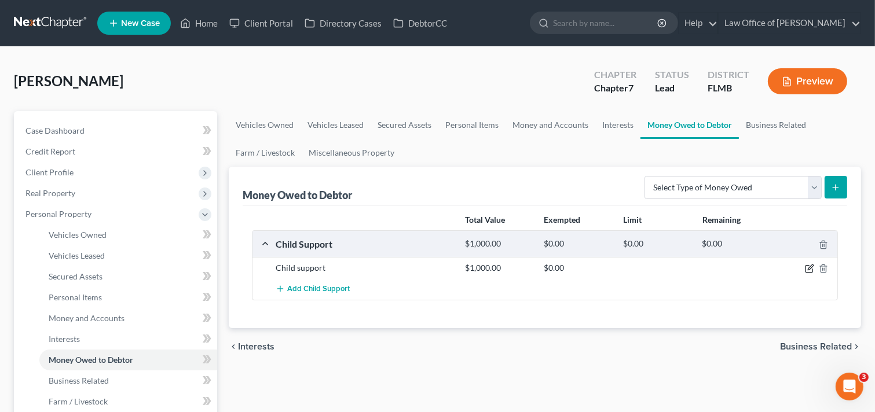
click at [809, 269] on icon "button" at bounding box center [810, 267] width 5 height 5
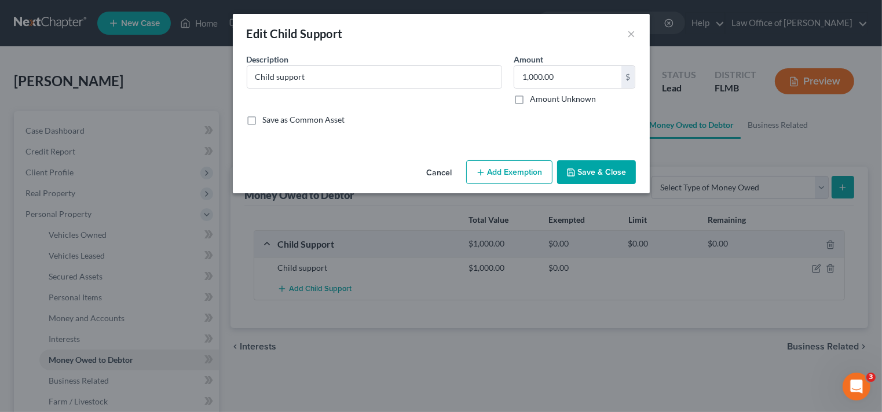
click at [536, 167] on button "Add Exemption" at bounding box center [509, 172] width 86 height 24
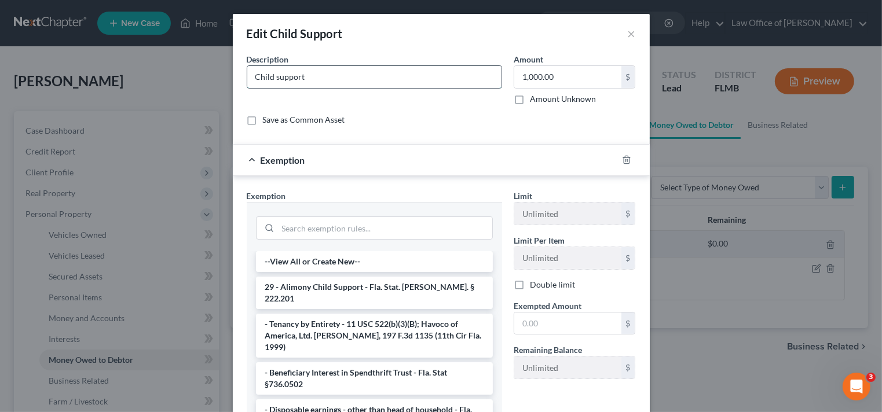
click at [388, 71] on input "Child support" at bounding box center [374, 77] width 254 height 22
type input "Child support arrears"
click at [408, 288] on li "29 - Alimony Child Support - Fla. Stat. Ann. § 222.201" at bounding box center [374, 293] width 237 height 32
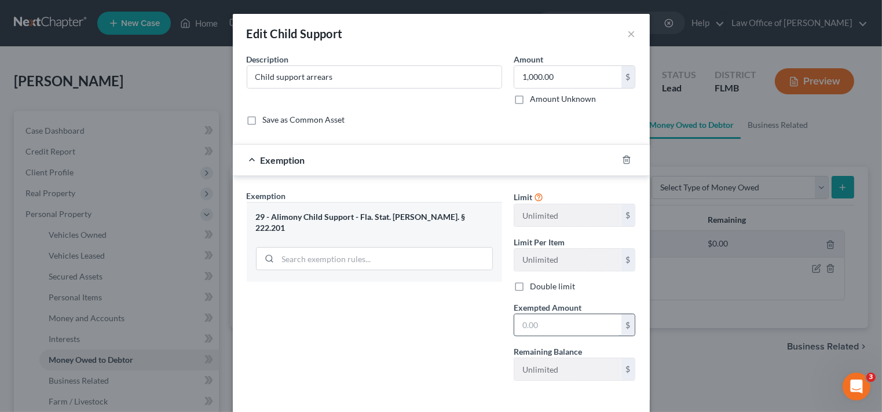
click at [576, 327] on input "text" at bounding box center [567, 325] width 107 height 22
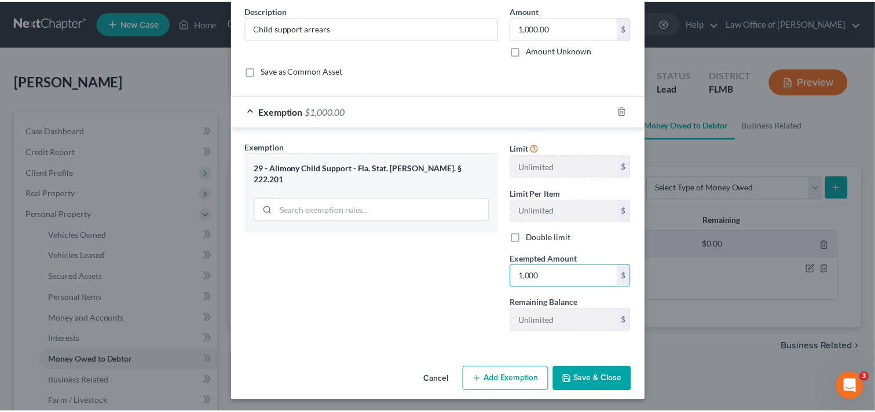
scroll to position [50, 0]
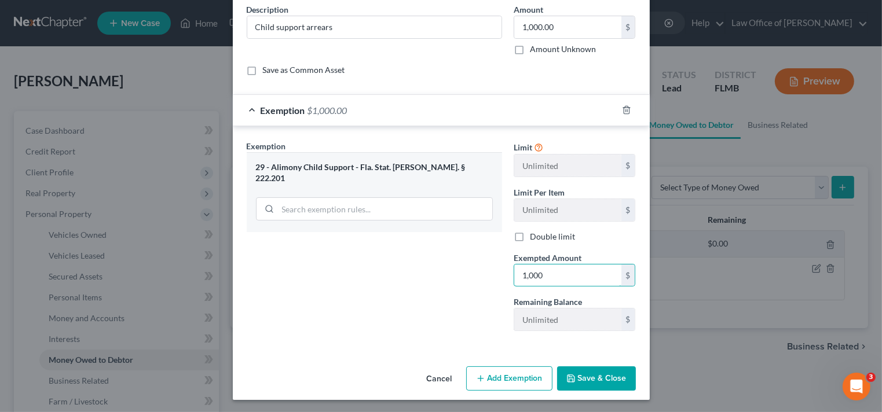
type input "1,000"
click at [616, 371] on button "Save & Close" at bounding box center [596, 379] width 79 height 24
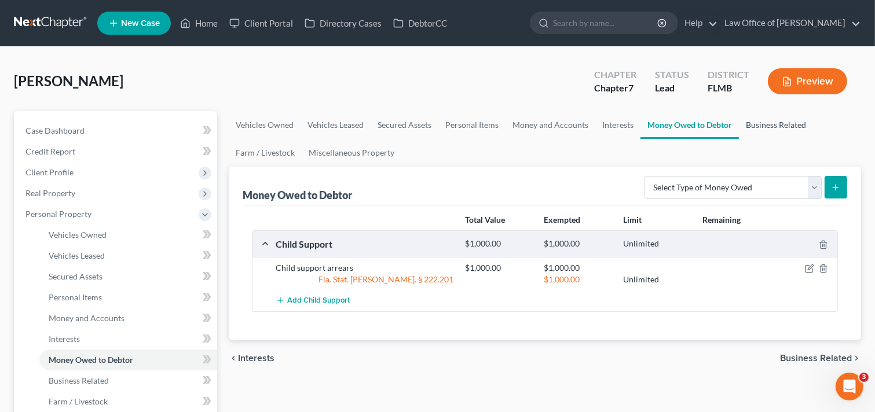
click at [785, 118] on link "Business Related" at bounding box center [776, 125] width 74 height 28
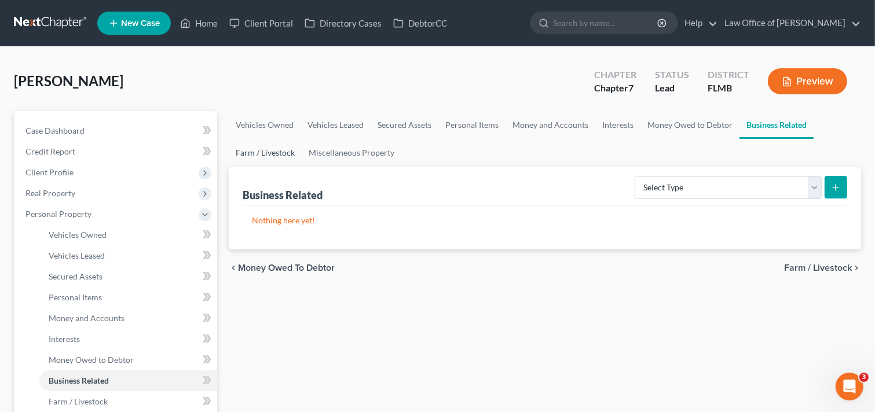
click at [262, 155] on link "Farm / Livestock" at bounding box center [265, 153] width 73 height 28
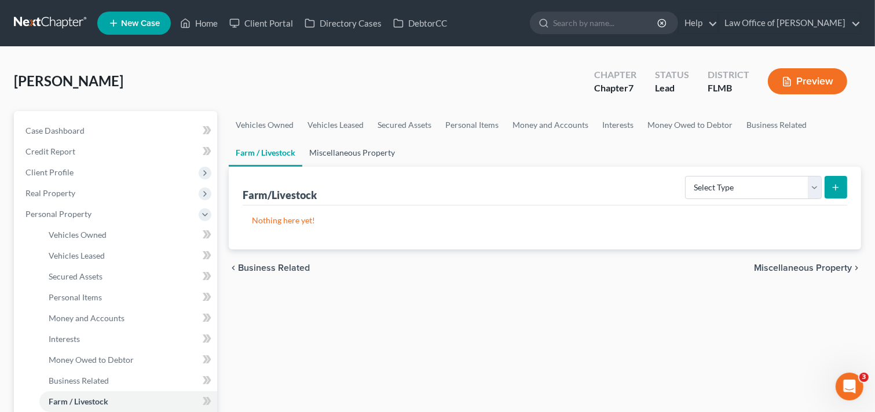
click at [340, 147] on link "Miscellaneous Property" at bounding box center [352, 153] width 100 height 28
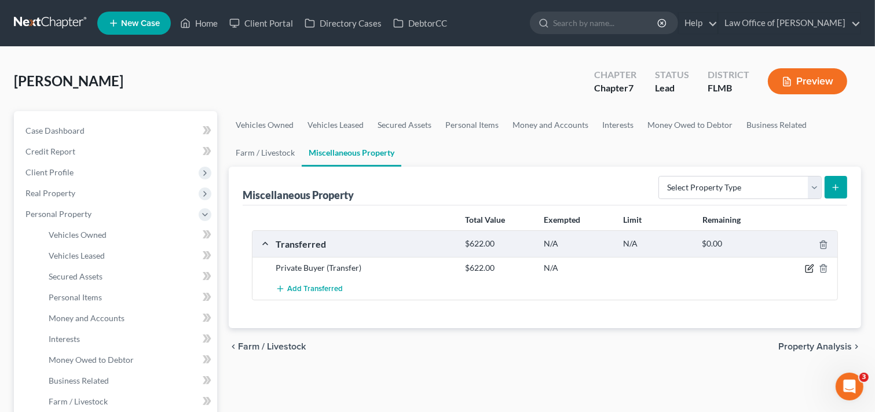
click at [809, 269] on icon "button" at bounding box center [809, 268] width 9 height 9
select select "Ordinary (within 2 years)"
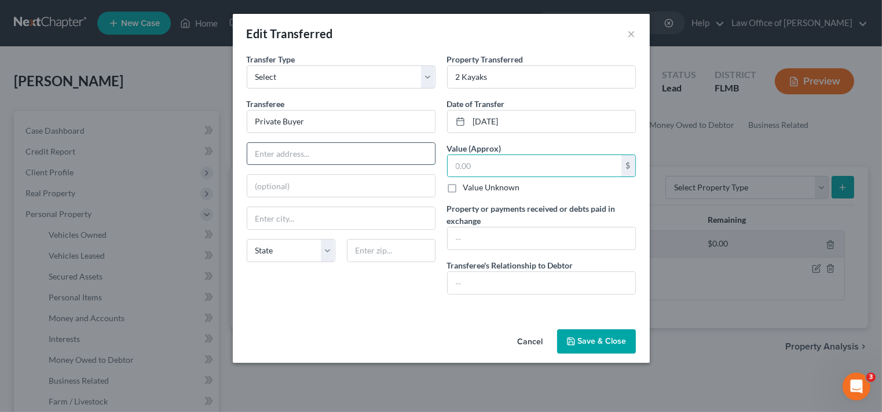
type input "622.00"
click at [503, 158] on input "text" at bounding box center [535, 166] width 174 height 22
type input "622"
click at [575, 339] on icon "button" at bounding box center [570, 341] width 9 height 9
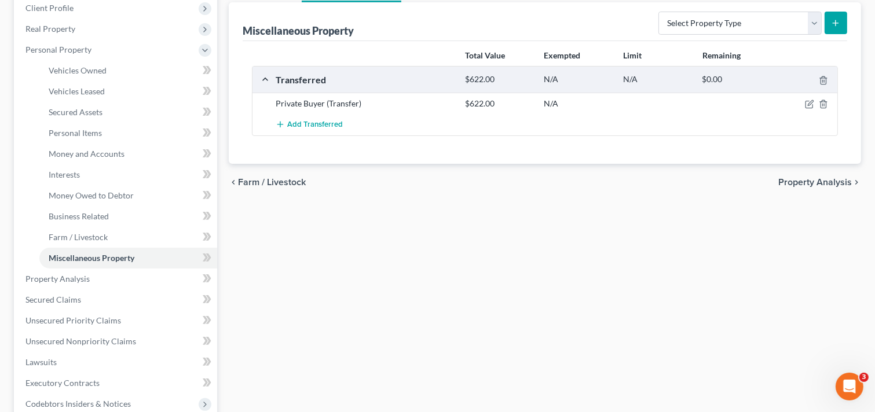
scroll to position [46, 0]
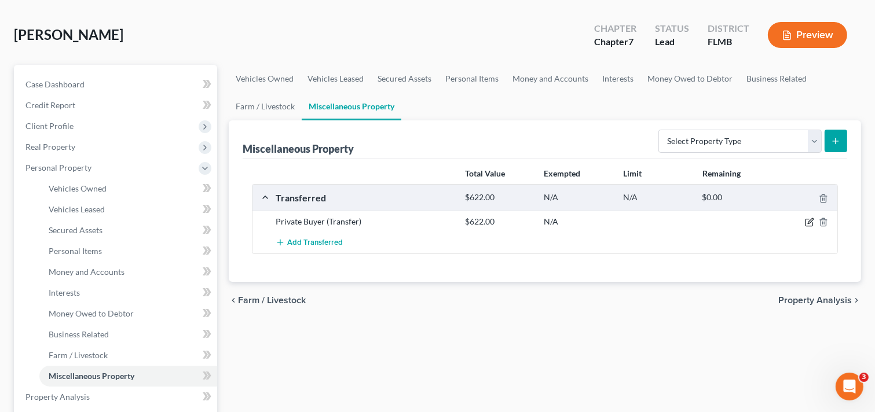
click at [807, 217] on div at bounding box center [807, 222] width 63 height 12
click at [809, 220] on icon "button" at bounding box center [809, 222] width 9 height 9
select select "Ordinary (within 2 years)"
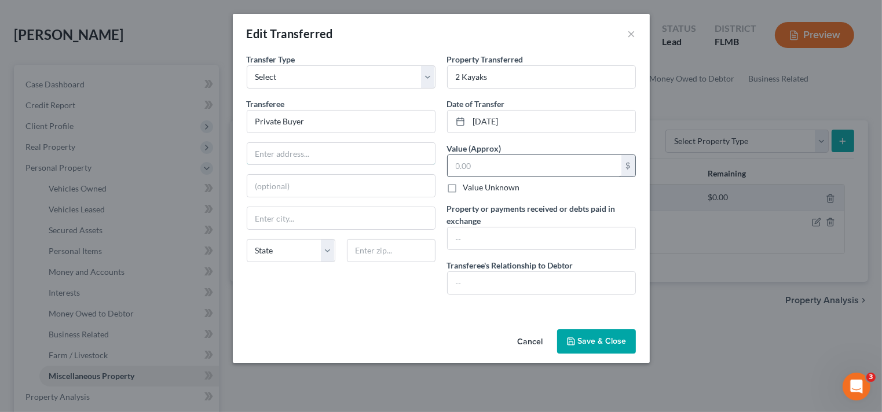
type input "622.00"
click at [496, 167] on input "text" at bounding box center [535, 166] width 174 height 22
type input "620"
click at [595, 343] on button "Save & Close" at bounding box center [596, 342] width 79 height 24
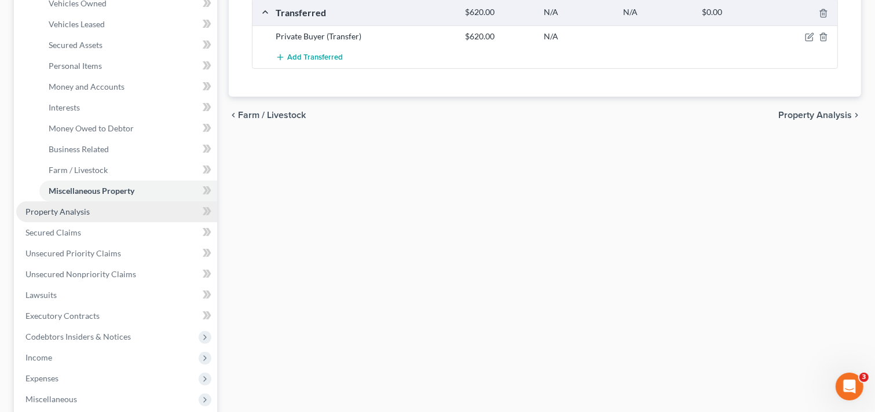
click at [78, 217] on link "Property Analysis" at bounding box center [116, 212] width 201 height 21
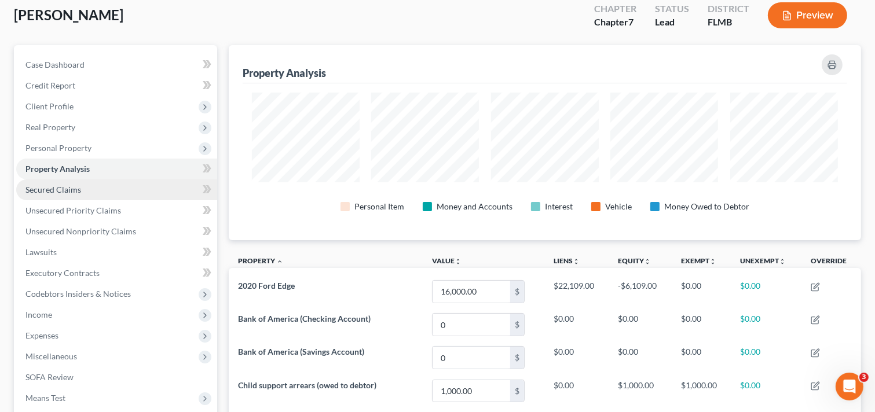
click at [86, 185] on link "Secured Claims" at bounding box center [116, 190] width 201 height 21
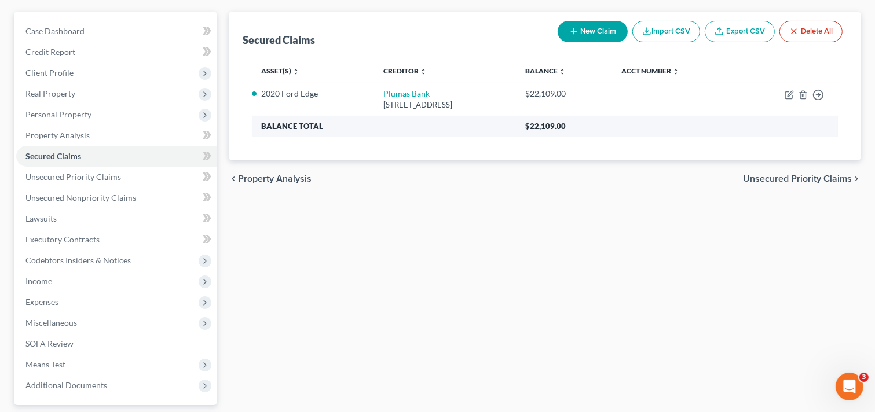
scroll to position [46, 0]
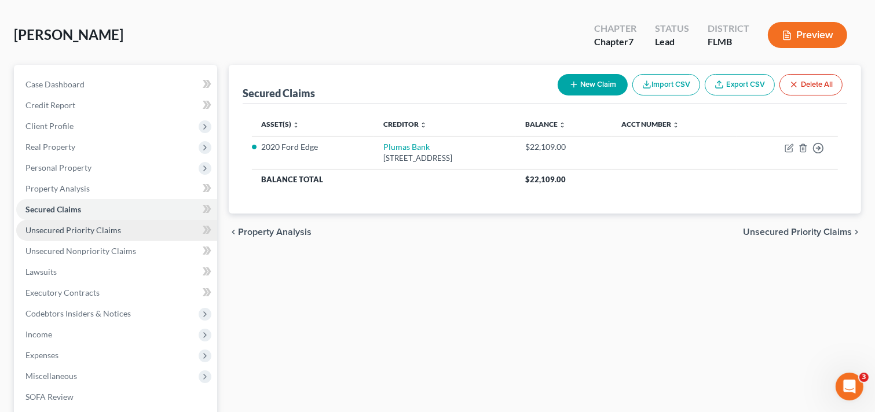
click at [64, 229] on span "Unsecured Priority Claims" at bounding box center [73, 230] width 96 height 10
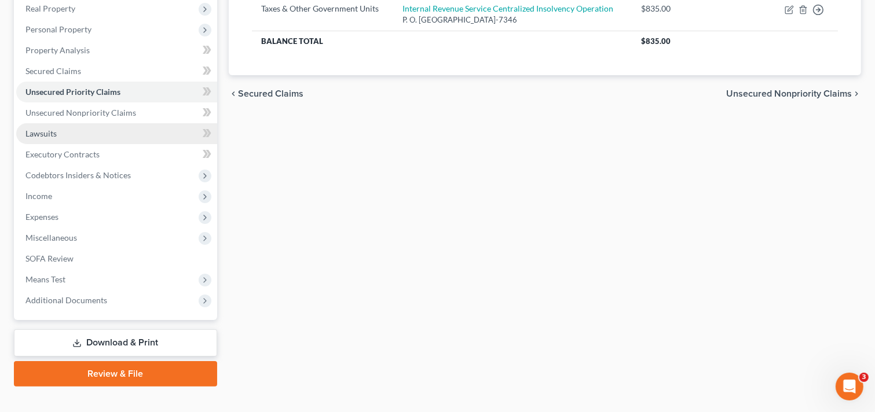
scroll to position [185, 0]
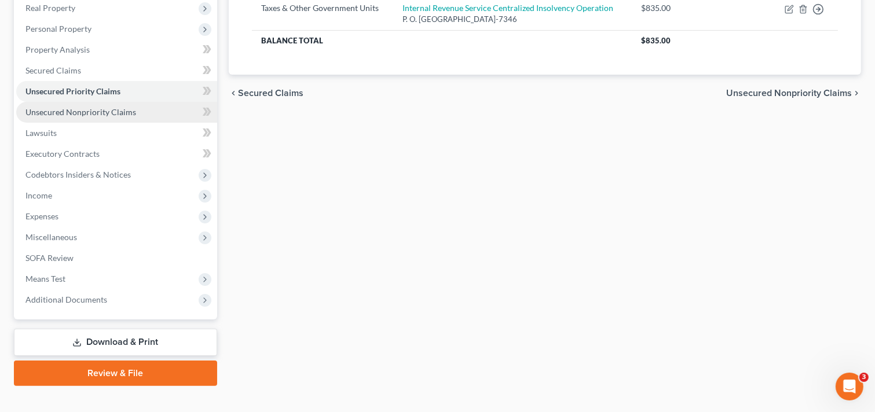
click at [82, 107] on span "Unsecured Nonpriority Claims" at bounding box center [80, 112] width 111 height 10
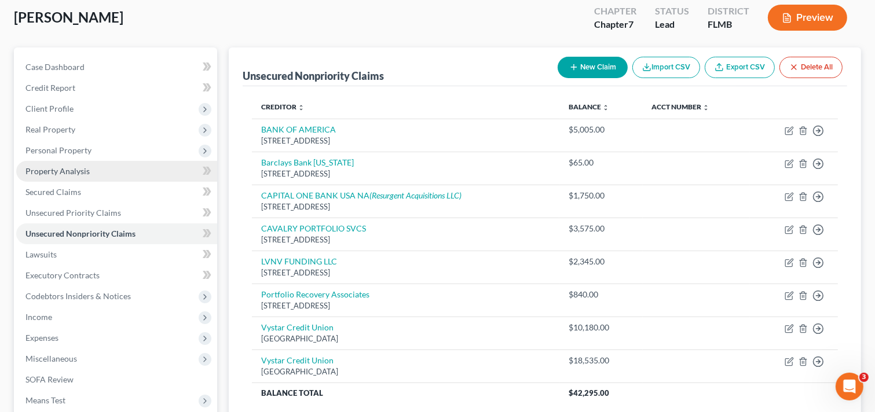
scroll to position [63, 0]
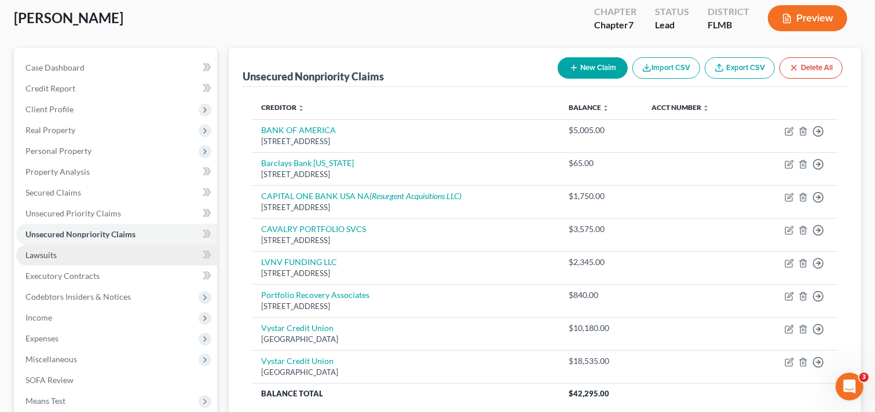
click at [75, 259] on link "Lawsuits" at bounding box center [116, 255] width 201 height 21
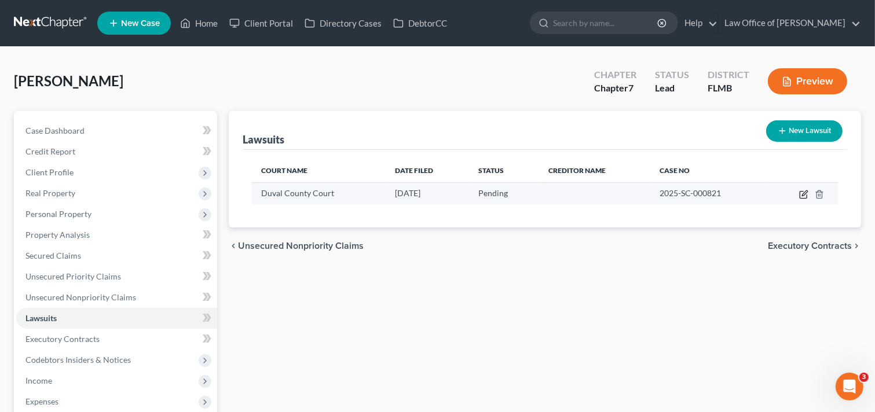
click at [802, 194] on icon "button" at bounding box center [803, 194] width 9 height 9
select select "9"
select select "0"
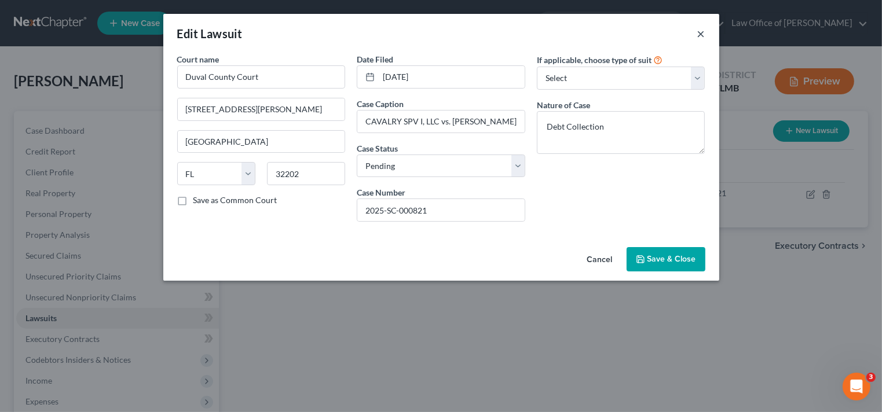
click at [703, 33] on button "×" at bounding box center [701, 34] width 8 height 14
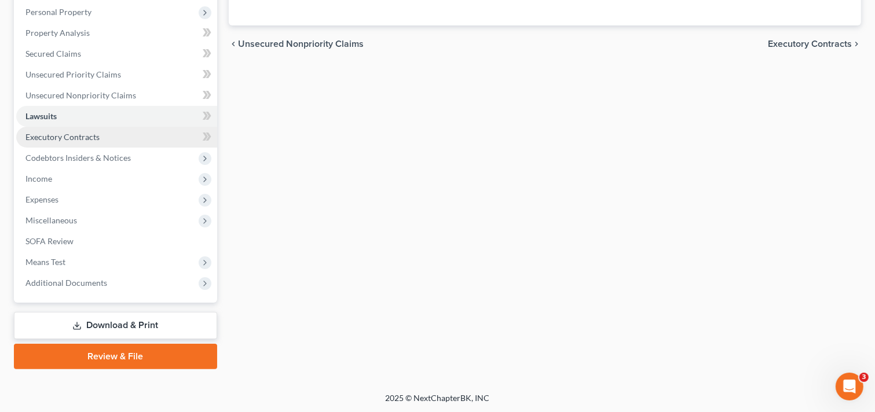
click at [74, 137] on span "Executory Contracts" at bounding box center [62, 137] width 74 height 10
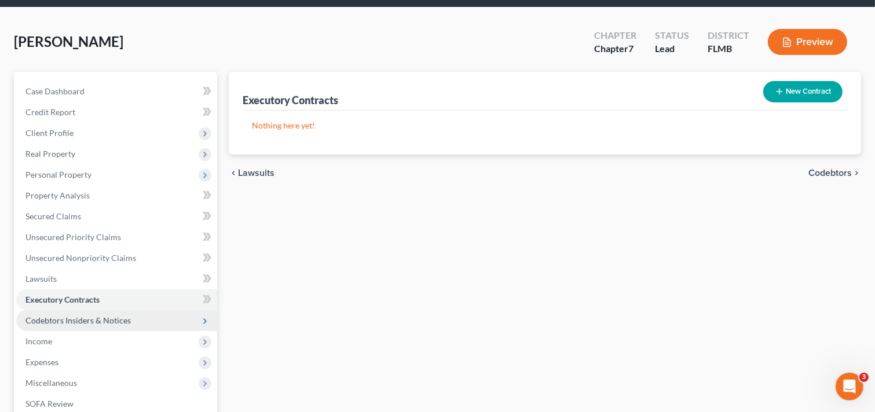
scroll to position [202, 0]
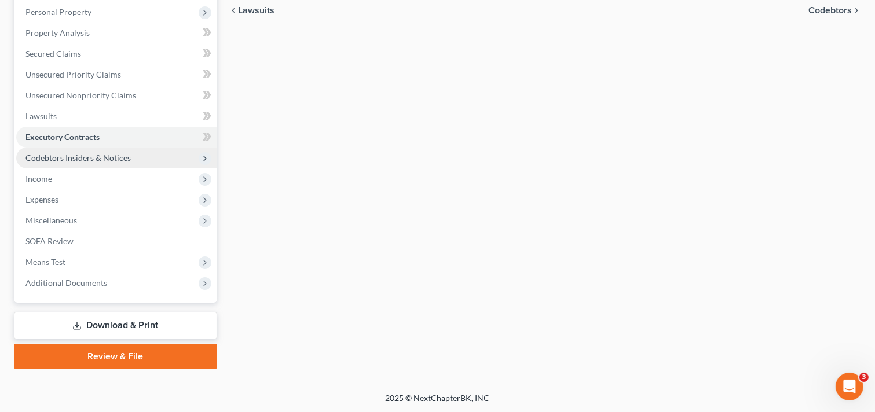
click at [70, 160] on span "Codebtors Insiders & Notices" at bounding box center [77, 158] width 105 height 10
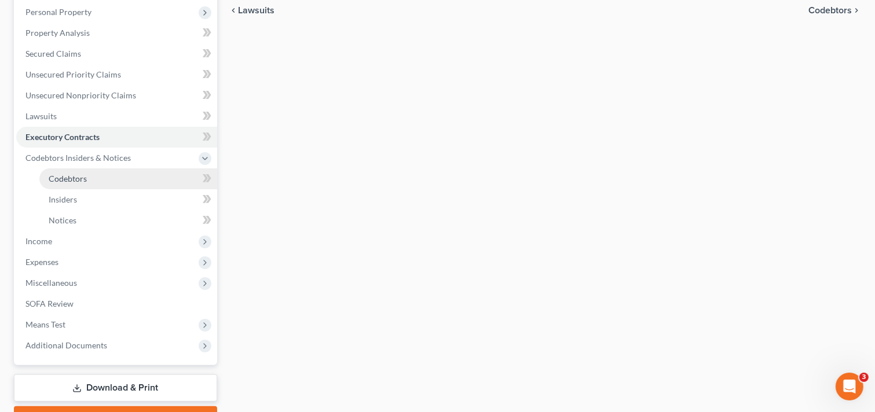
click at [88, 176] on link "Codebtors" at bounding box center [128, 179] width 178 height 21
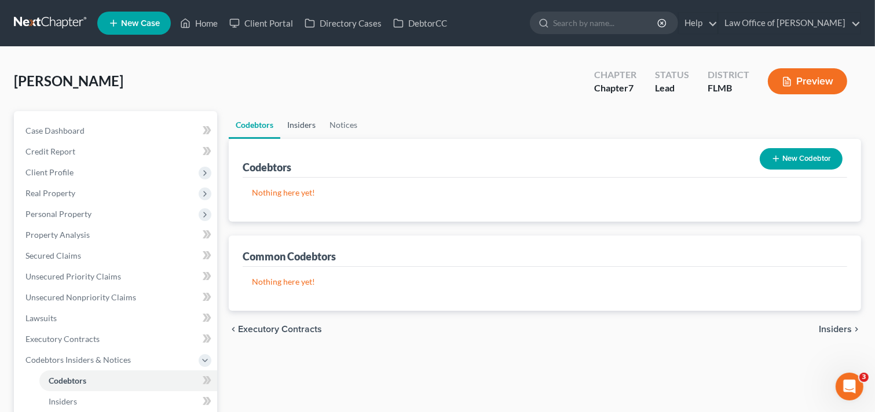
click at [311, 134] on link "Insiders" at bounding box center [301, 125] width 42 height 28
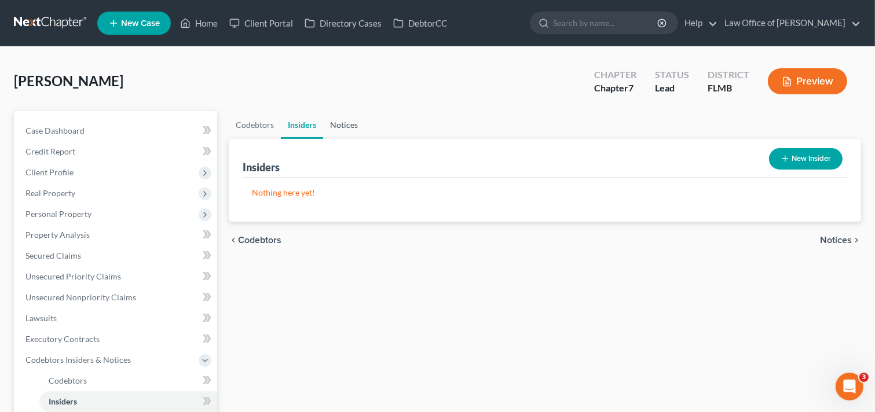
click at [341, 119] on link "Notices" at bounding box center [344, 125] width 42 height 28
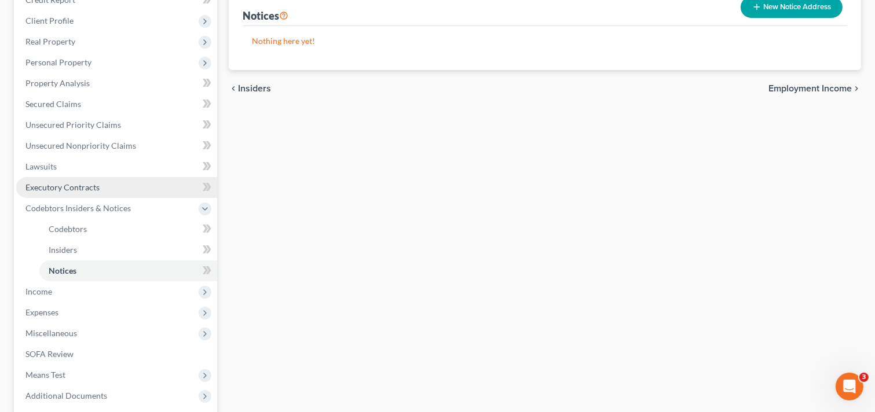
scroll to position [265, 0]
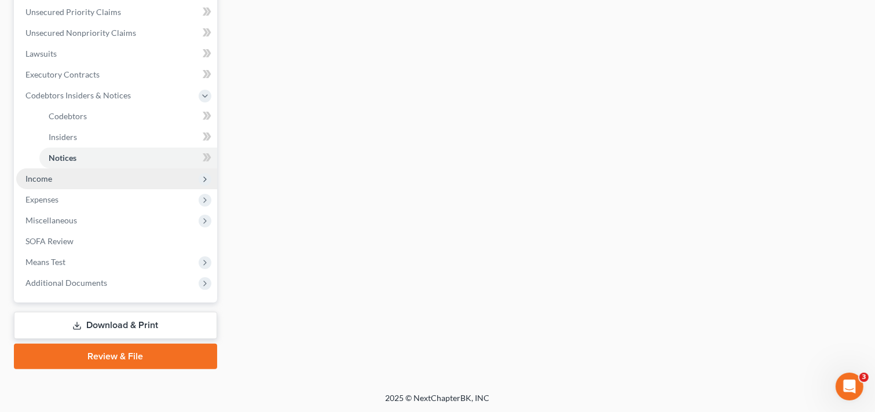
click at [44, 181] on span "Income" at bounding box center [38, 179] width 27 height 10
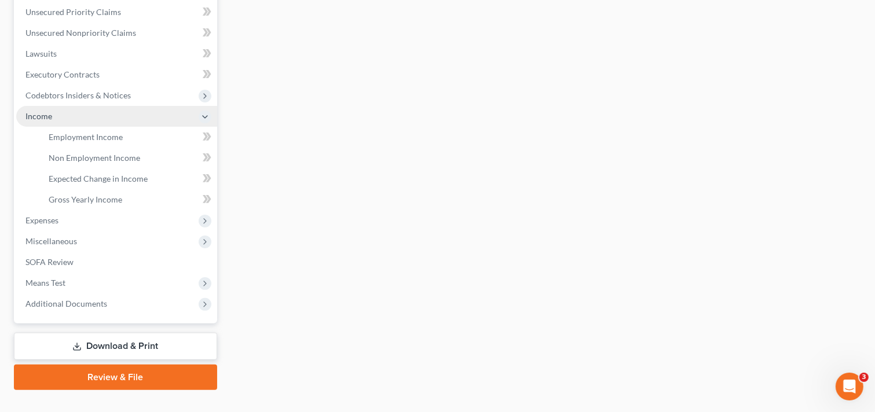
click at [79, 120] on span "Income" at bounding box center [116, 116] width 201 height 21
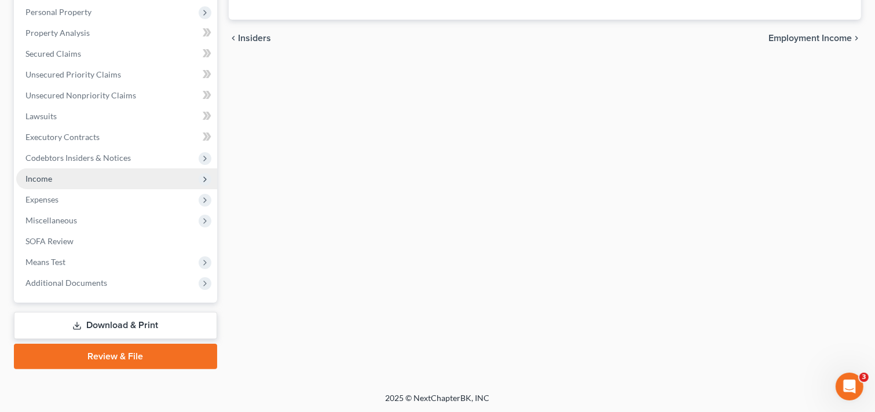
click at [58, 185] on span "Income" at bounding box center [116, 179] width 201 height 21
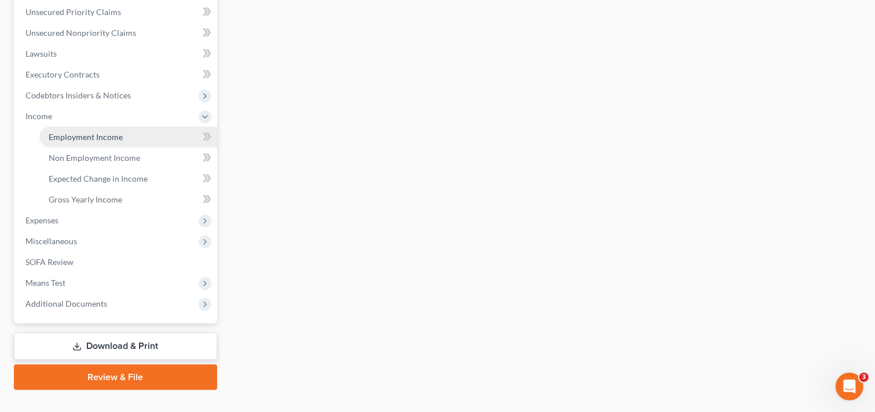
click at [73, 134] on span "Employment Income" at bounding box center [86, 137] width 74 height 10
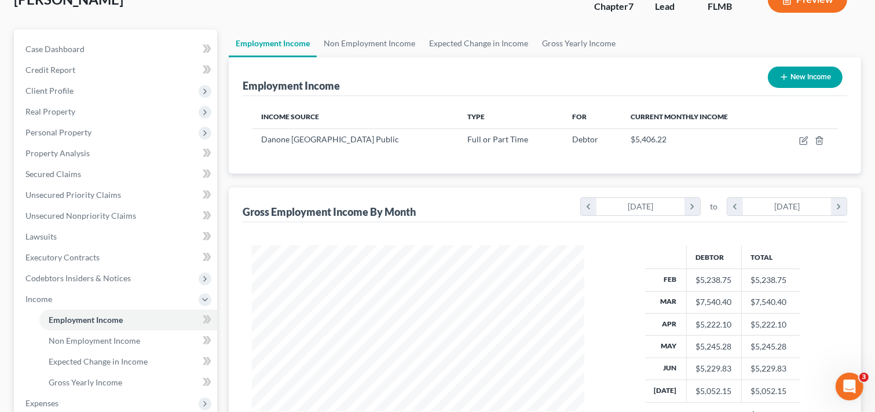
scroll to position [232, 0]
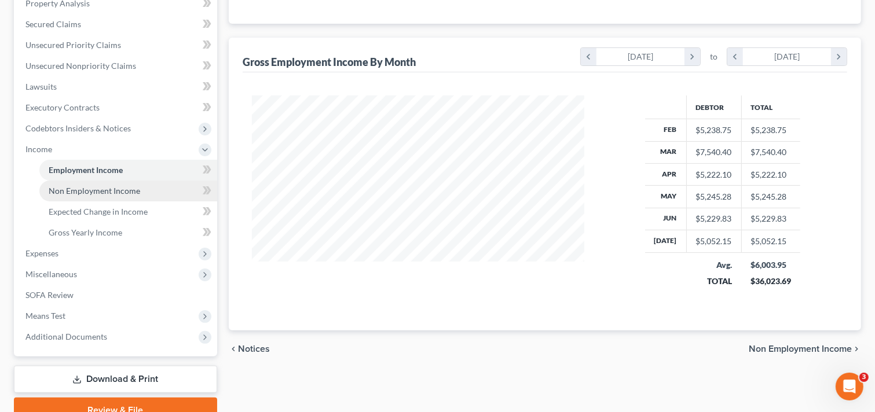
click at [86, 193] on span "Non Employment Income" at bounding box center [95, 191] width 92 height 10
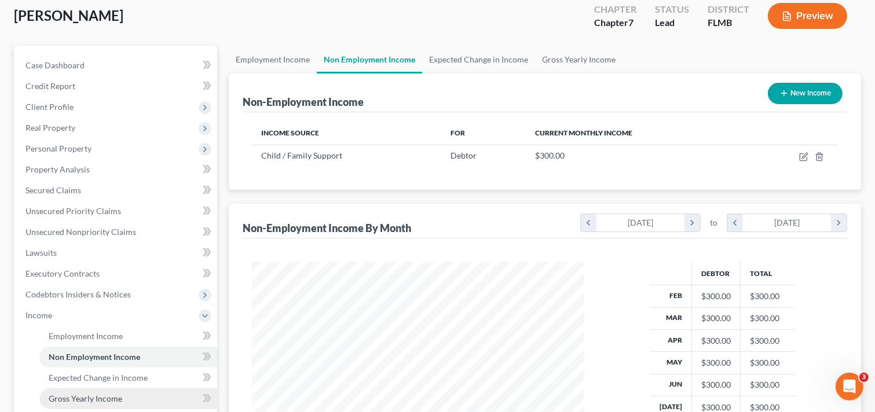
scroll to position [232, 0]
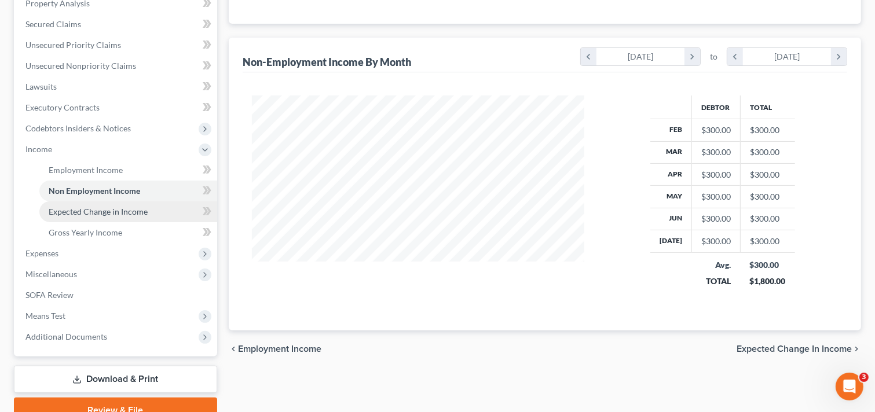
click at [101, 214] on span "Expected Change in Income" at bounding box center [98, 212] width 99 height 10
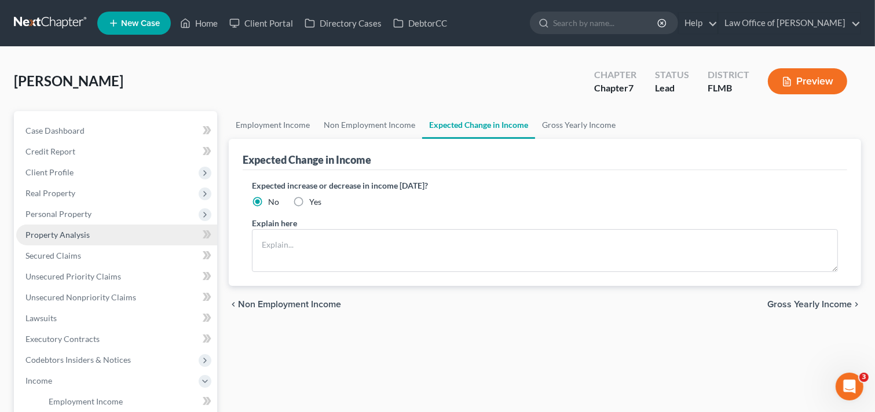
scroll to position [185, 0]
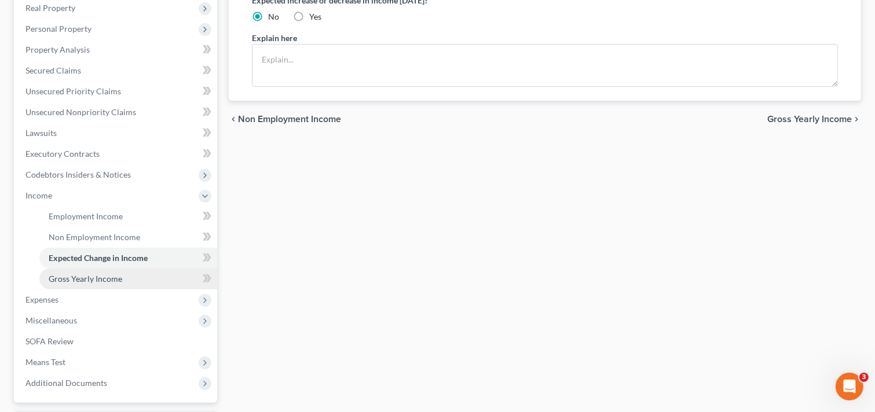
click at [88, 276] on span "Gross Yearly Income" at bounding box center [86, 279] width 74 height 10
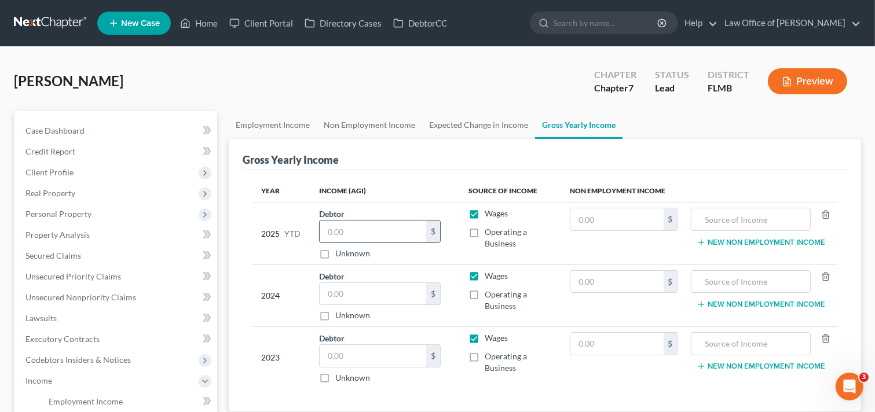
click at [394, 229] on input "text" at bounding box center [373, 232] width 107 height 22
type input "43,395.63"
click at [477, 171] on div "Year Income (AGI) Source of Income Non Employment Income 2025 YTD Debtor 43,395…" at bounding box center [545, 291] width 605 height 242
click at [46, 19] on link at bounding box center [51, 23] width 74 height 21
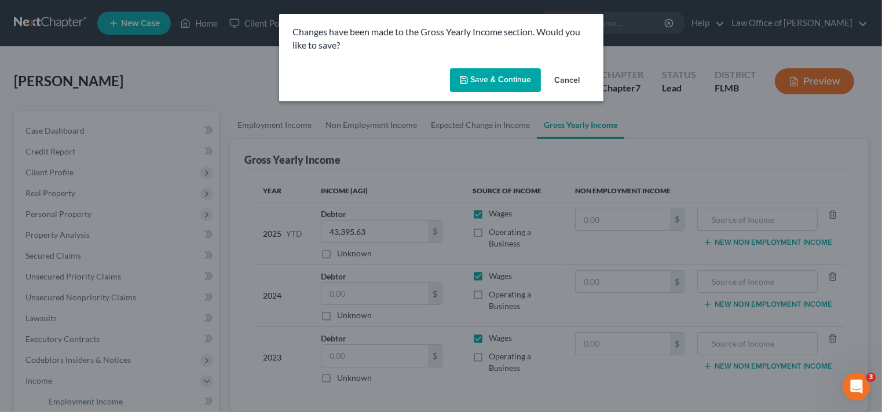
click at [514, 81] on button "Save & Continue" at bounding box center [495, 80] width 91 height 24
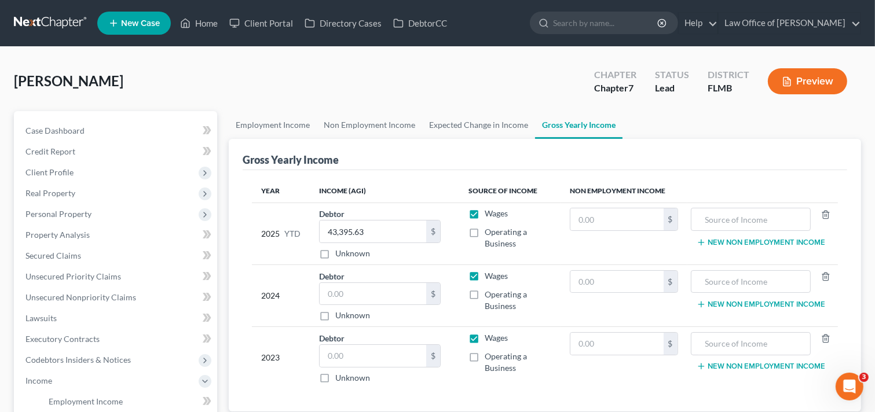
click at [52, 23] on link at bounding box center [51, 23] width 74 height 21
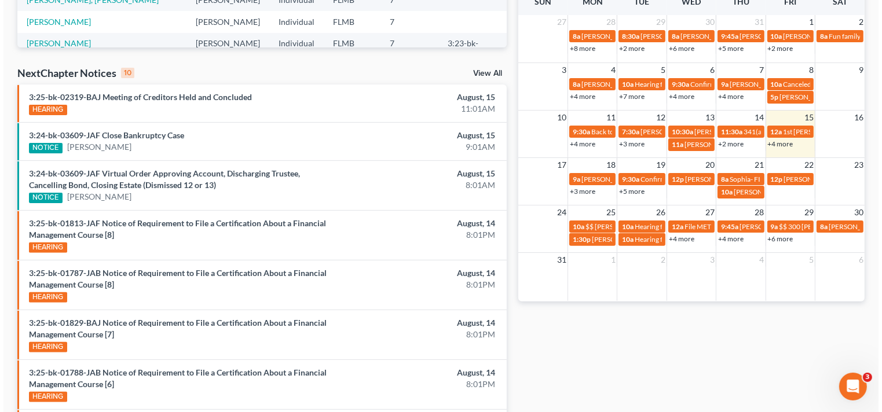
scroll to position [310, 0]
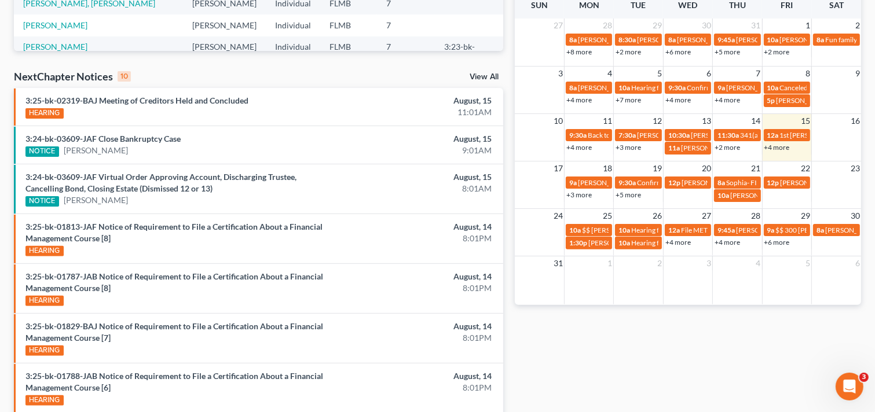
click at [738, 167] on td "21" at bounding box center [737, 168] width 49 height 14
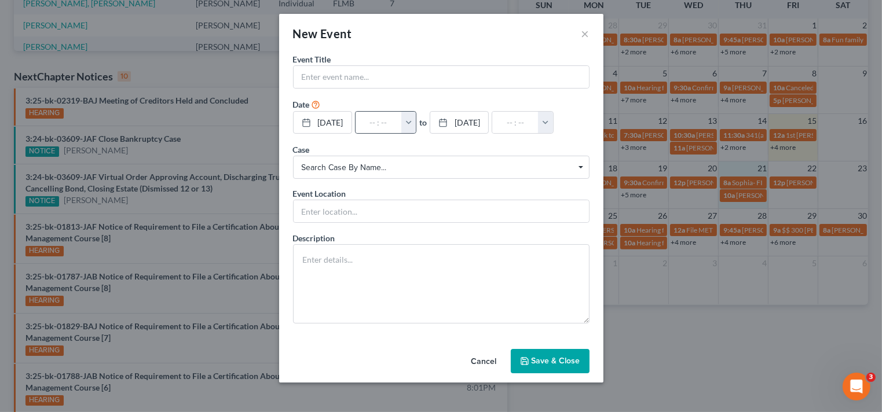
click at [416, 125] on button "button" at bounding box center [408, 123] width 15 height 22
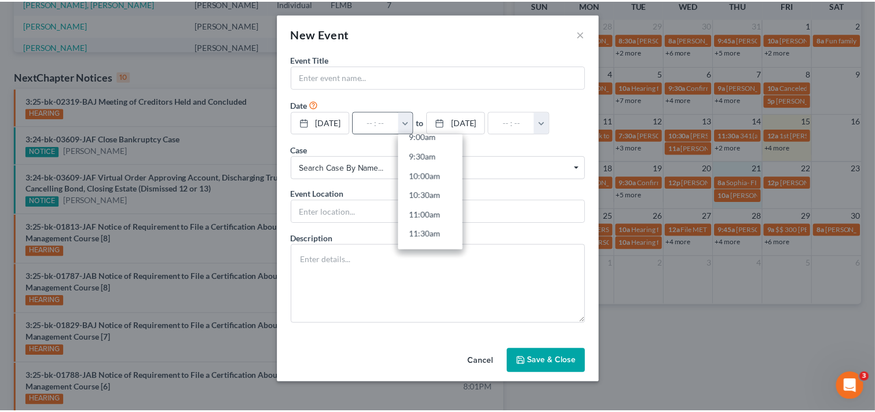
scroll to position [510, 0]
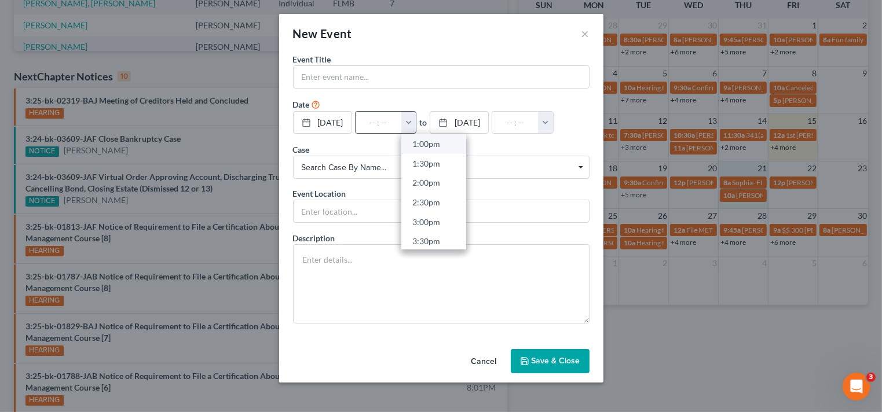
click at [438, 147] on link "1:00pm" at bounding box center [433, 144] width 65 height 20
type input "1:00pm"
type input "02:00pm"
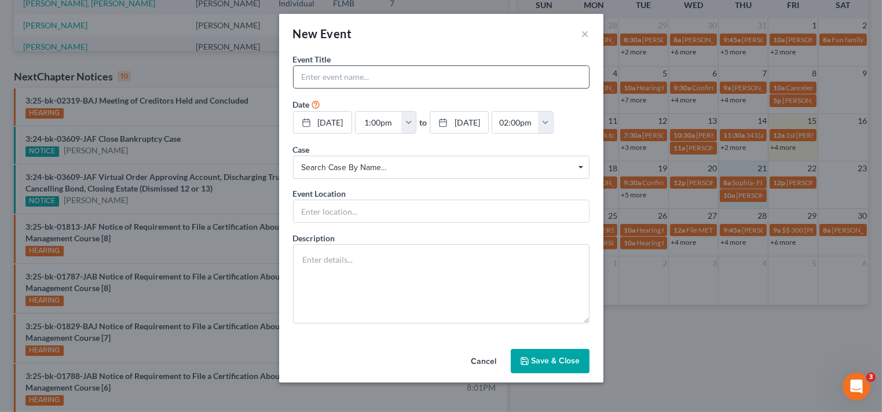
click at [405, 75] on input "text" at bounding box center [441, 77] width 295 height 22
type input "Cristie Dinges"
click at [555, 356] on button "Save & Close" at bounding box center [550, 361] width 79 height 24
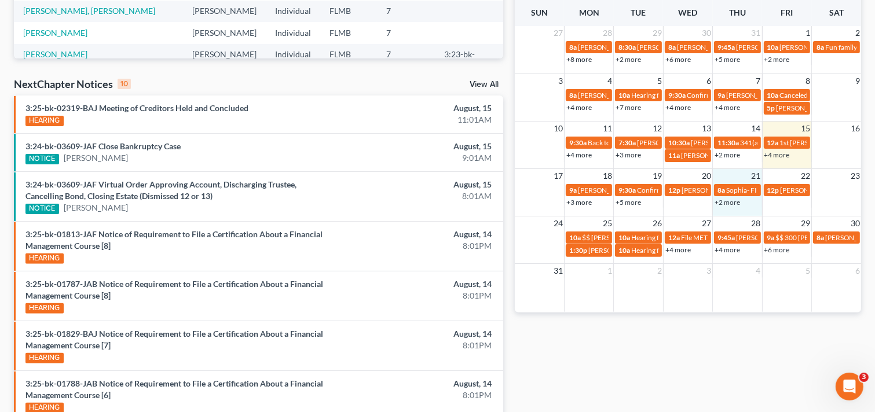
scroll to position [0, 0]
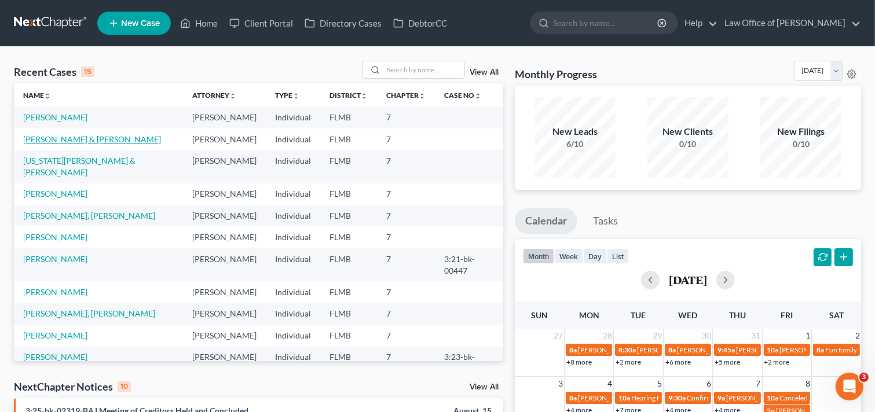
click at [89, 139] on link "[PERSON_NAME] & [PERSON_NAME]" at bounding box center [92, 139] width 138 height 10
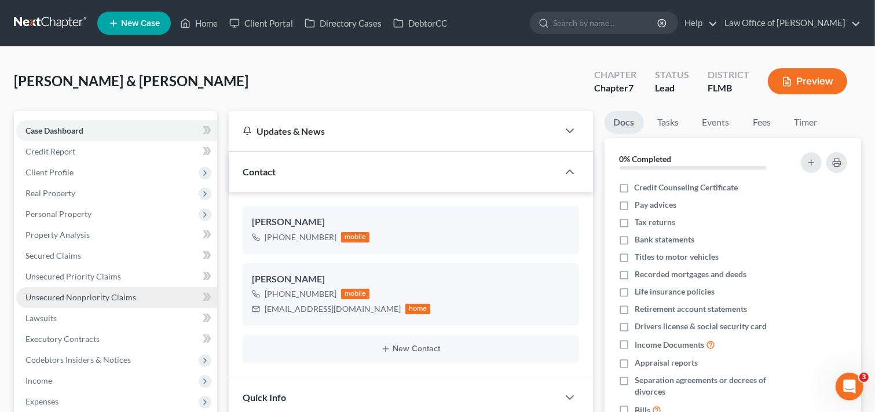
click at [100, 296] on span "Unsecured Nonpriority Claims" at bounding box center [80, 297] width 111 height 10
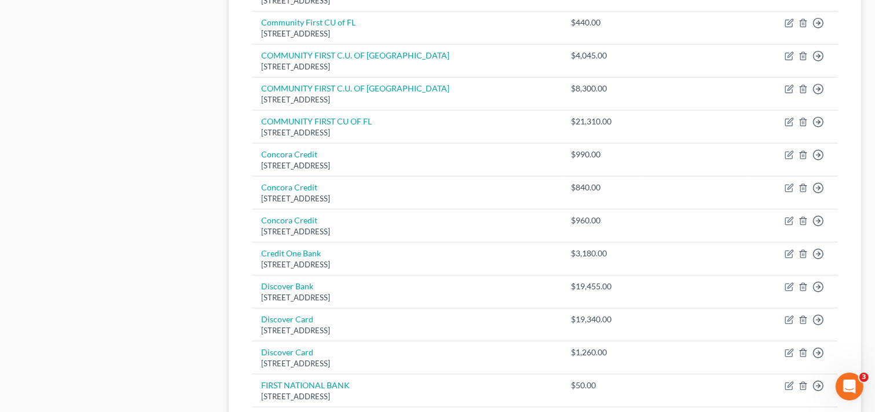
scroll to position [921, 0]
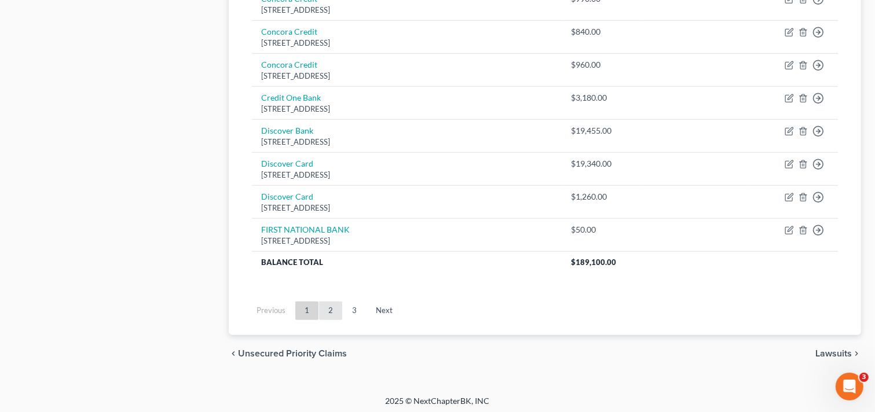
click at [330, 310] on link "2" at bounding box center [330, 311] width 23 height 19
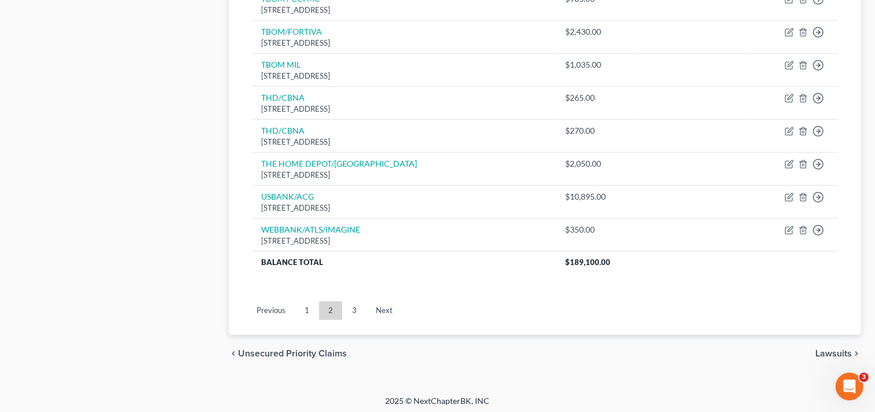
click at [310, 302] on link "1" at bounding box center [306, 311] width 23 height 19
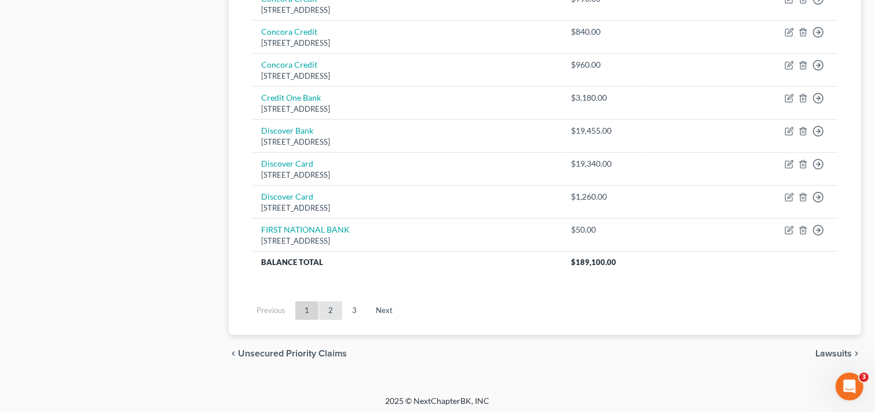
click at [331, 313] on link "2" at bounding box center [330, 311] width 23 height 19
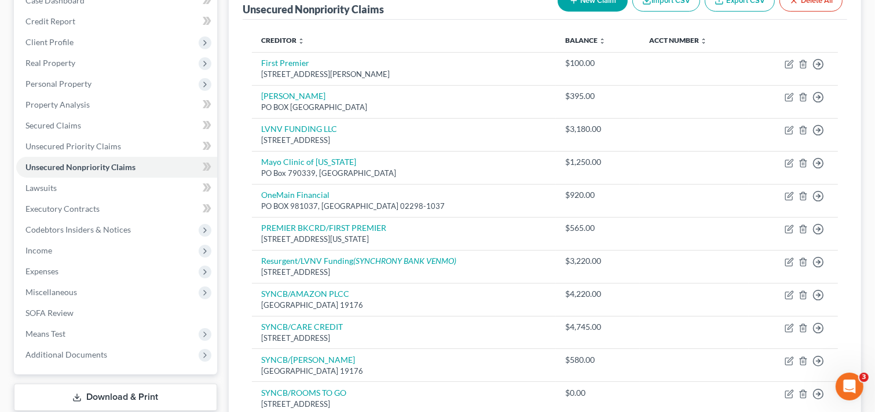
scroll to position [133, 0]
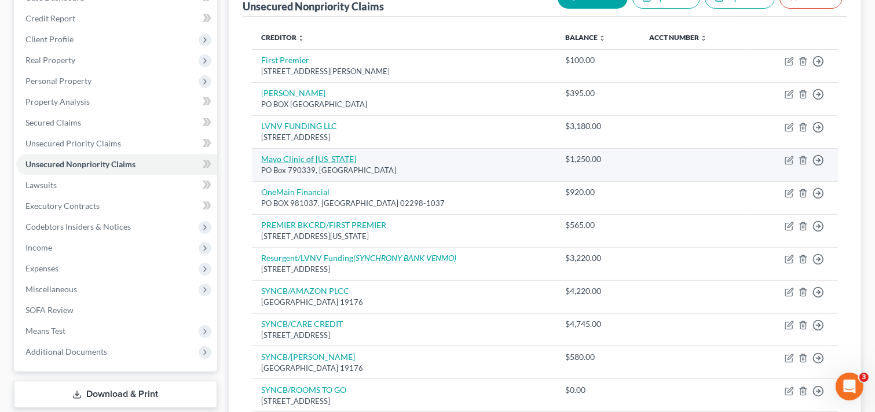
click at [273, 162] on link "Mayo Clinic of Florida" at bounding box center [308, 159] width 95 height 10
select select "26"
select select "0"
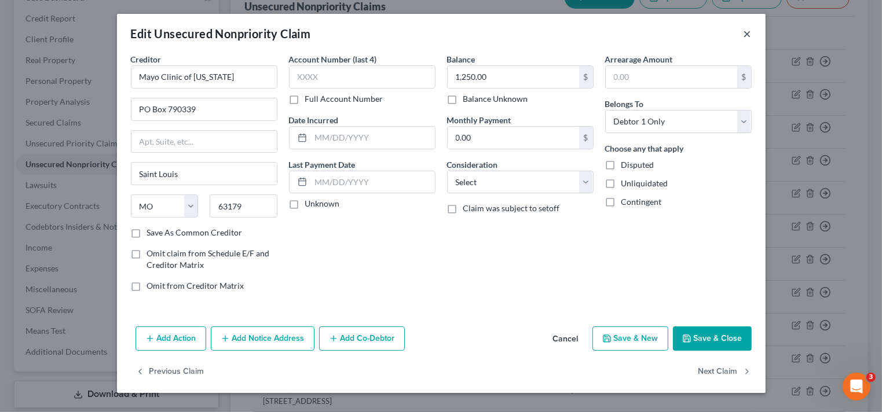
click at [751, 32] on button "×" at bounding box center [748, 34] width 8 height 14
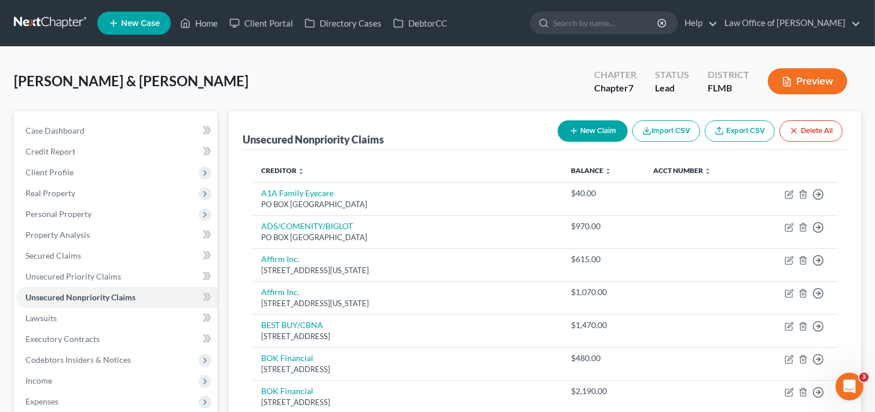
click at [214, 86] on div "[PERSON_NAME] & [PERSON_NAME] Upgraded Chapter Chapter 7 Status Lead District […" at bounding box center [437, 86] width 847 height 50
